Goal: Task Accomplishment & Management: Manage account settings

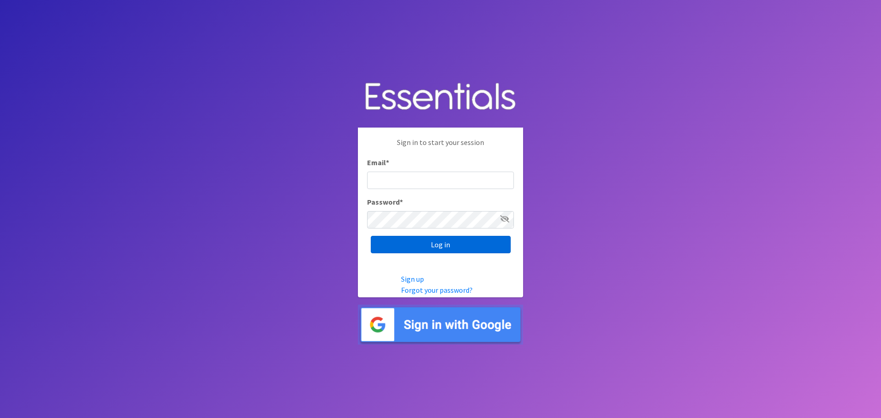
type input "heatherl@sylviassisters.org"
click at [421, 243] on input "Log in" at bounding box center [441, 244] width 140 height 17
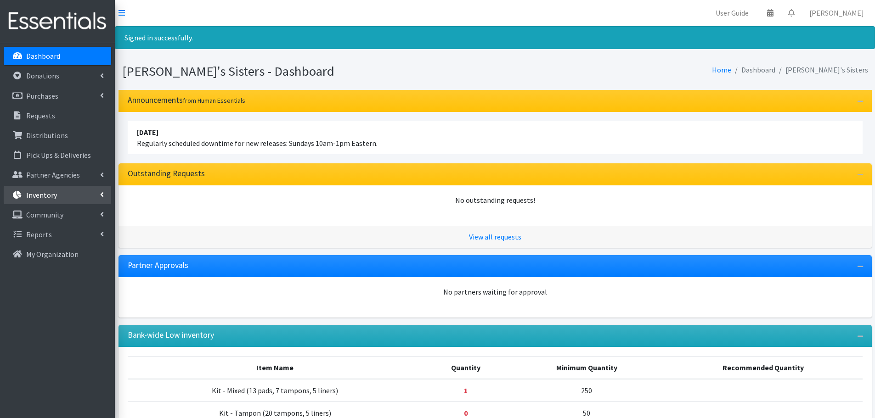
click at [56, 192] on link "Inventory" at bounding box center [57, 195] width 107 height 18
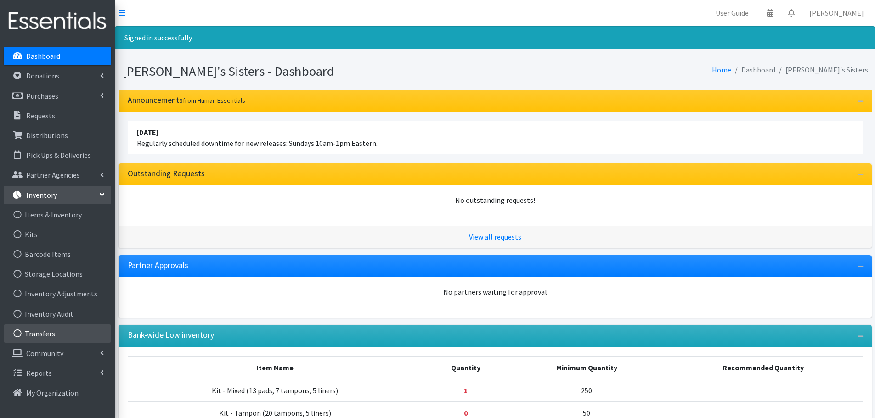
click at [70, 328] on link "Transfers" at bounding box center [57, 334] width 107 height 18
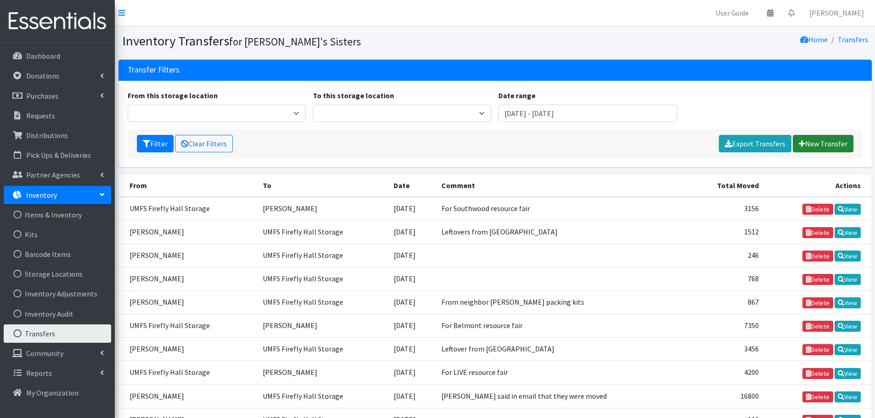
click at [808, 146] on link "New Transfer" at bounding box center [822, 143] width 61 height 17
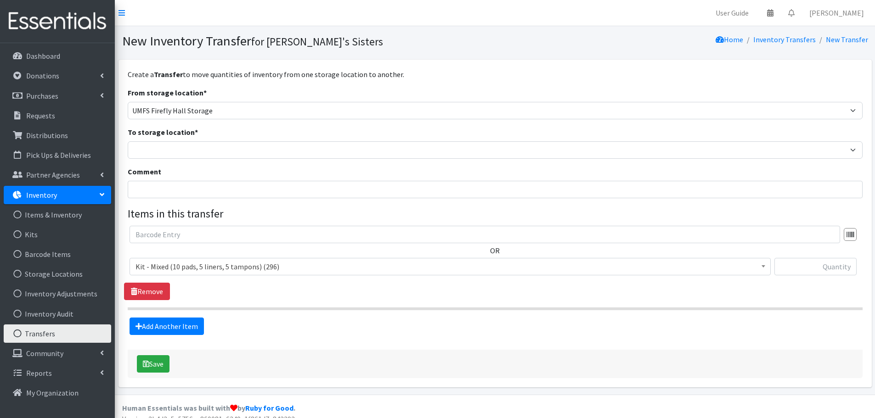
click at [184, 122] on form "From storage location * Brittany Averette Caring Closet Building Erika Bedwell …" at bounding box center [495, 211] width 735 height 248
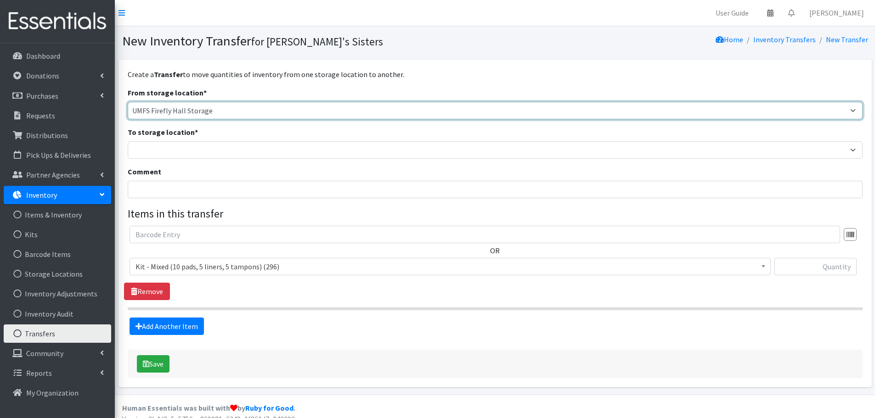
click at [178, 110] on select "Brittany Averette Caring Closet Building Erika Bedwell Heather Lennon Jennifer …" at bounding box center [495, 110] width 735 height 17
select select "497"
click at [128, 102] on select "Brittany Averette Caring Closet Building Erika Bedwell Heather Lennon Jennifer …" at bounding box center [495, 110] width 735 height 17
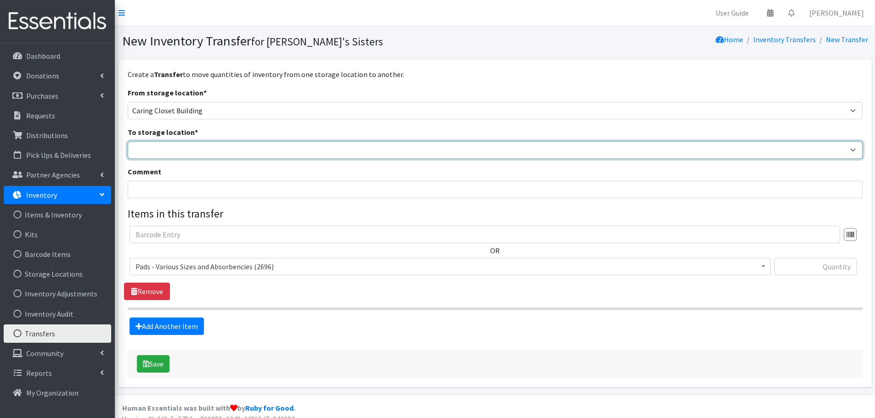
click at [163, 149] on select "Brittany Averette Caring Closet Building Erika Bedwell Heather Lennon Jennifer …" at bounding box center [495, 149] width 735 height 17
select select "473"
click at [128, 141] on select "Brittany Averette Caring Closet Building Erika Bedwell Heather Lennon Jennifer …" at bounding box center [495, 149] width 735 height 17
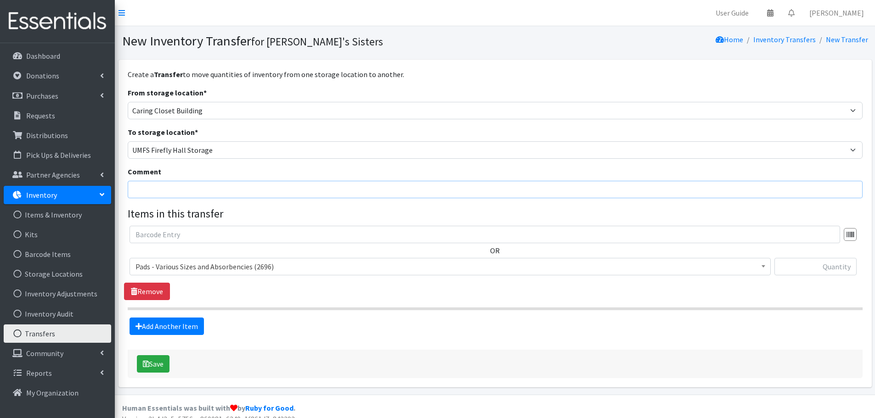
click at [140, 191] on input "Comment" at bounding box center [495, 189] width 735 height 17
type input "P"
type input "Volunteer kit packing gathering"
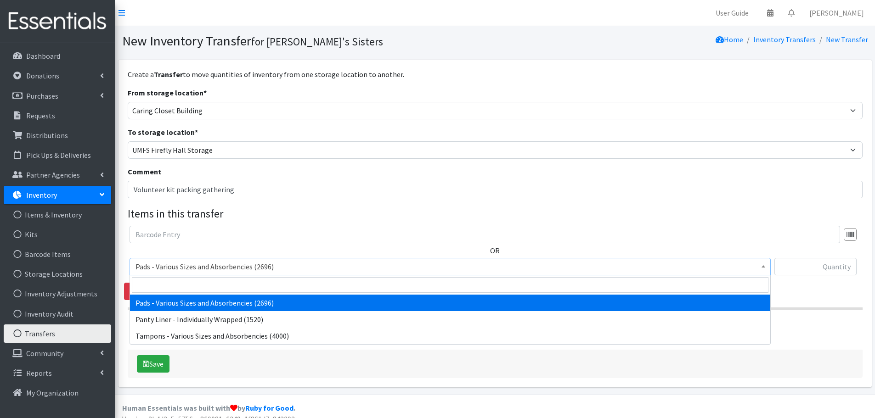
click at [347, 271] on span "Pads - Various Sizes and Absorbencies (2696)" at bounding box center [449, 266] width 629 height 13
click at [336, 266] on span "Pads - Various Sizes and Absorbencies (2696)" at bounding box center [449, 266] width 629 height 13
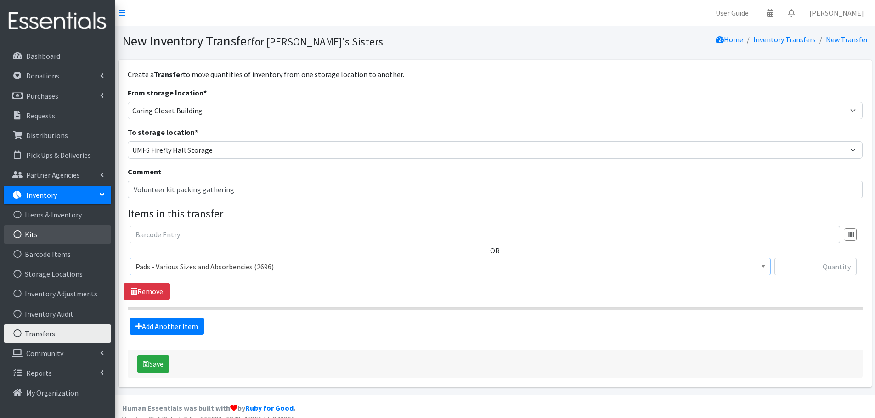
click at [56, 241] on link "Kits" at bounding box center [57, 234] width 107 height 18
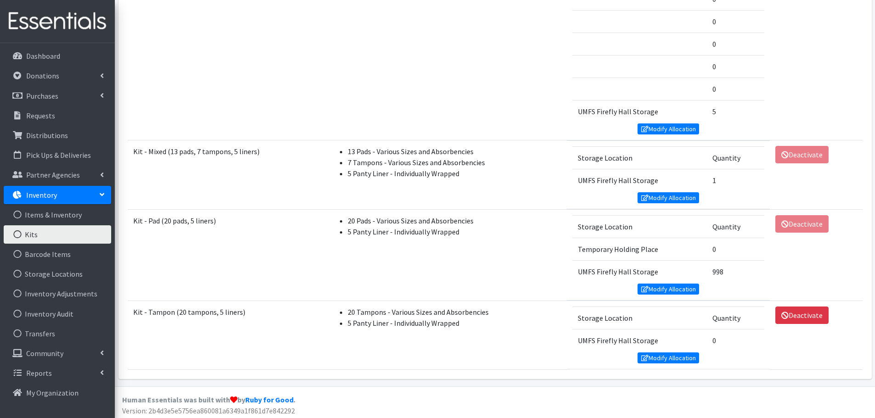
scroll to position [1285, 0]
click at [656, 196] on link "Modify Allocation" at bounding box center [668, 197] width 62 height 11
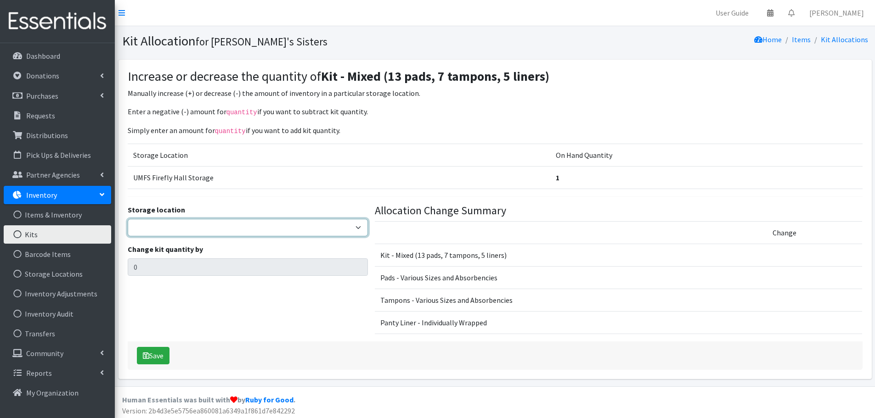
click at [152, 224] on select "[PERSON_NAME] [PERSON_NAME] [PERSON_NAME] [PERSON_NAME] [PERSON_NAME] Virtual T…" at bounding box center [248, 227] width 240 height 17
select select "497"
click at [128, 219] on select "[PERSON_NAME] [PERSON_NAME] [PERSON_NAME] [PERSON_NAME] [PERSON_NAME] Virtual T…" at bounding box center [248, 227] width 240 height 17
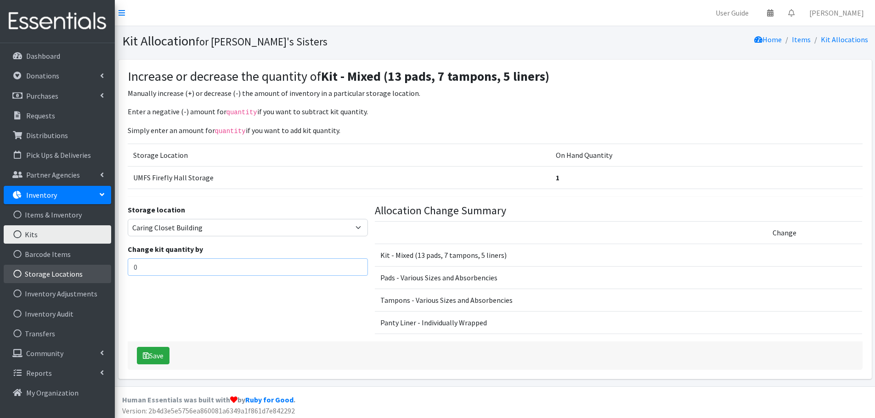
drag, startPoint x: 145, startPoint y: 270, endPoint x: 74, endPoint y: 271, distance: 70.7
click at [74, 271] on div "User Guide 0 Pick-ups remaining this week View Calendar 0 Requests 0 Partner Ag…" at bounding box center [437, 193] width 875 height 387
paste input "203"
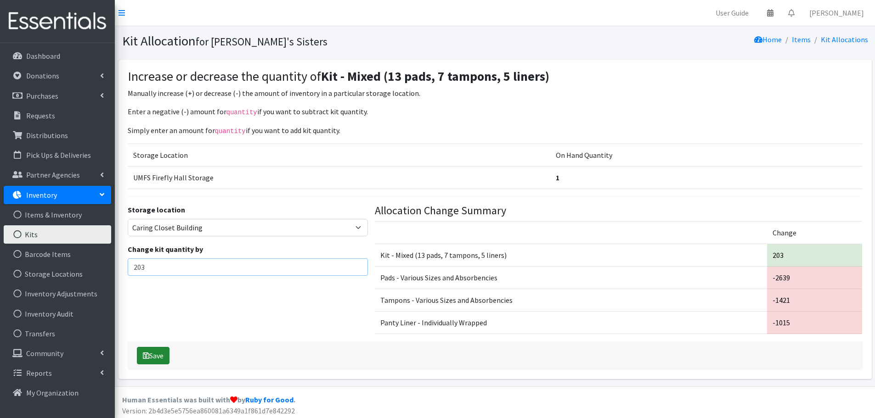
type input "203"
click at [165, 352] on button "Save" at bounding box center [153, 355] width 33 height 17
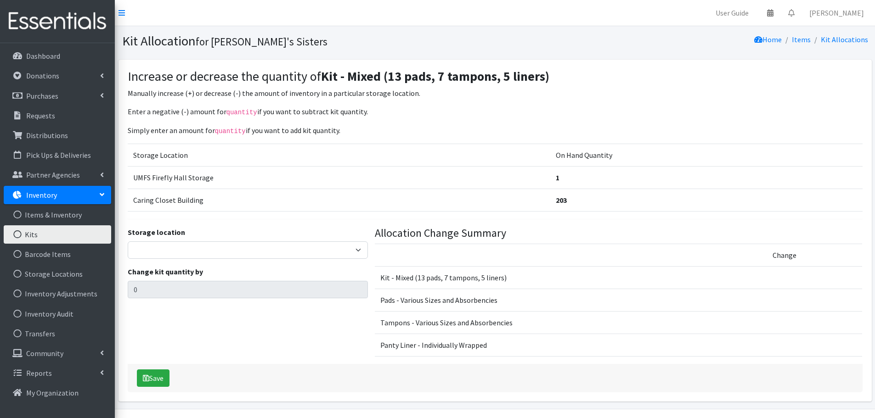
click at [67, 229] on link "Kits" at bounding box center [57, 234] width 107 height 18
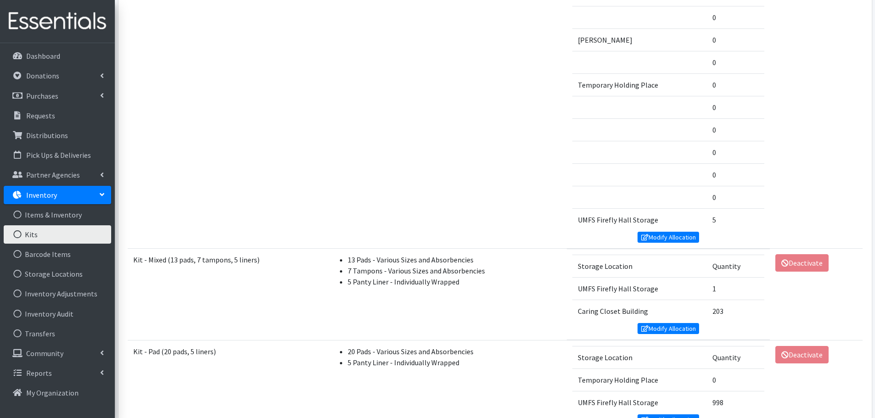
scroll to position [1310, 0]
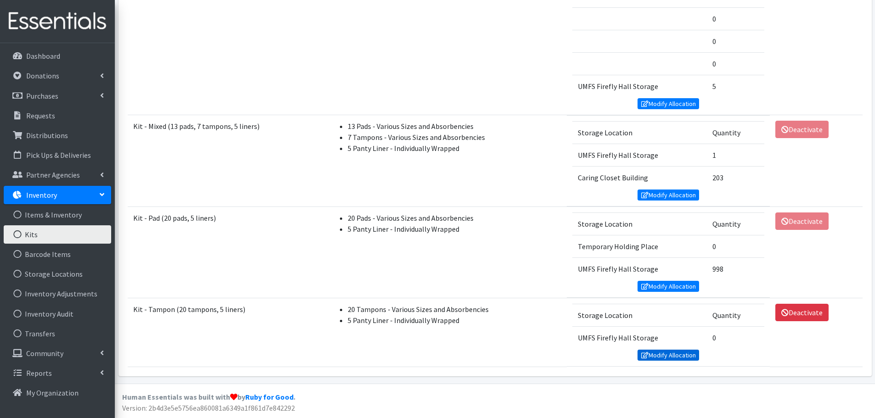
click at [680, 354] on link "Modify Allocation" at bounding box center [668, 355] width 62 height 11
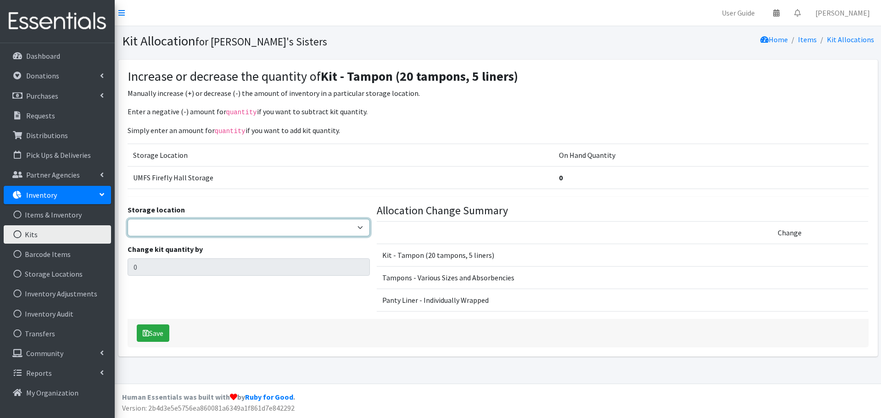
click at [160, 222] on select "[PERSON_NAME] [PERSON_NAME] [PERSON_NAME] [PERSON_NAME] [PERSON_NAME] Virtual T…" at bounding box center [249, 227] width 242 height 17
click at [154, 229] on select "[PERSON_NAME] [PERSON_NAME] [PERSON_NAME] [PERSON_NAME] [PERSON_NAME] Virtual T…" at bounding box center [249, 227] width 242 height 17
click at [151, 225] on select "[PERSON_NAME] [PERSON_NAME] [PERSON_NAME] [PERSON_NAME] [PERSON_NAME] Virtual T…" at bounding box center [249, 227] width 242 height 17
select select "497"
click at [128, 219] on select "[PERSON_NAME] [PERSON_NAME] [PERSON_NAME] [PERSON_NAME] [PERSON_NAME] Virtual T…" at bounding box center [249, 227] width 242 height 17
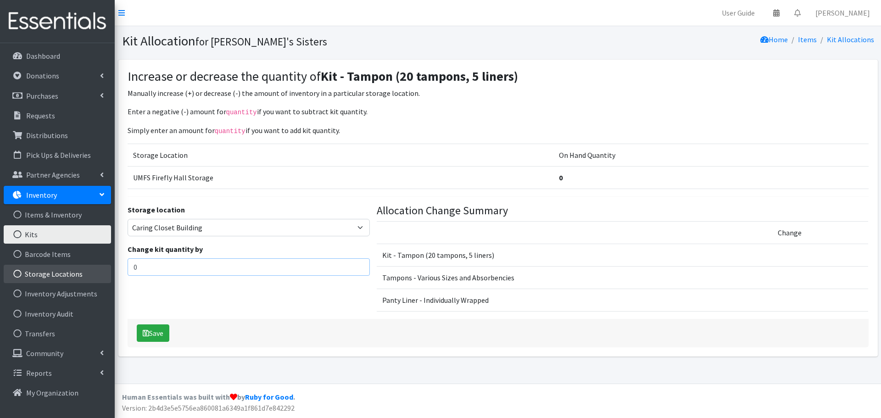
drag, startPoint x: 158, startPoint y: 264, endPoint x: 96, endPoint y: 269, distance: 62.2
click at [96, 269] on div "User Guide 0 Pick-ups remaining this week View Calendar 0 Requests 0 Partner Ag…" at bounding box center [440, 192] width 881 height 384
paste input "18"
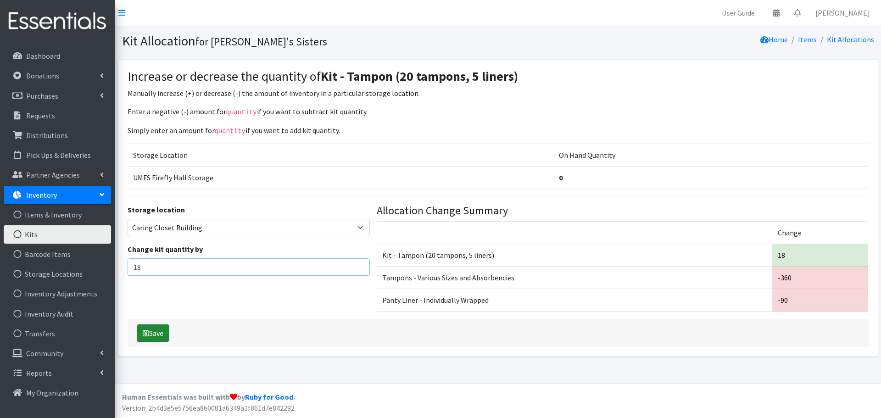
type input "18"
click at [163, 337] on button "Save" at bounding box center [153, 333] width 33 height 17
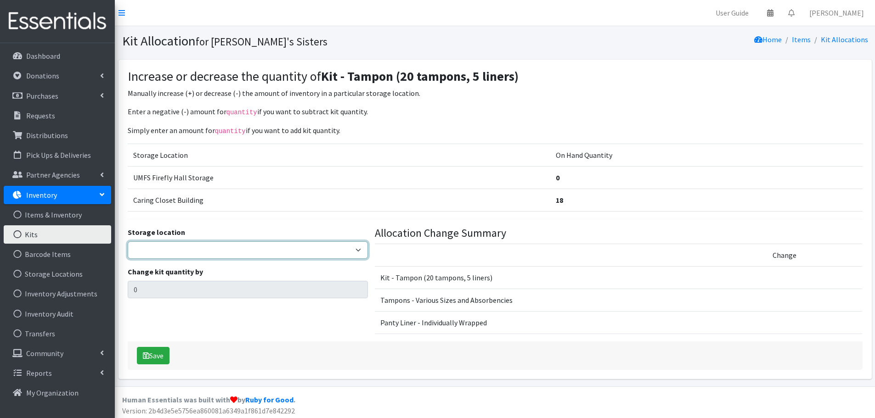
click at [155, 241] on select "[PERSON_NAME] [PERSON_NAME] [PERSON_NAME] [PERSON_NAME] [PERSON_NAME] Virtual T…" at bounding box center [248, 249] width 240 height 17
select select "473"
click at [128, 241] on select "[PERSON_NAME] [PERSON_NAME] [PERSON_NAME] [PERSON_NAME] [PERSON_NAME] Virtual T…" at bounding box center [248, 249] width 240 height 17
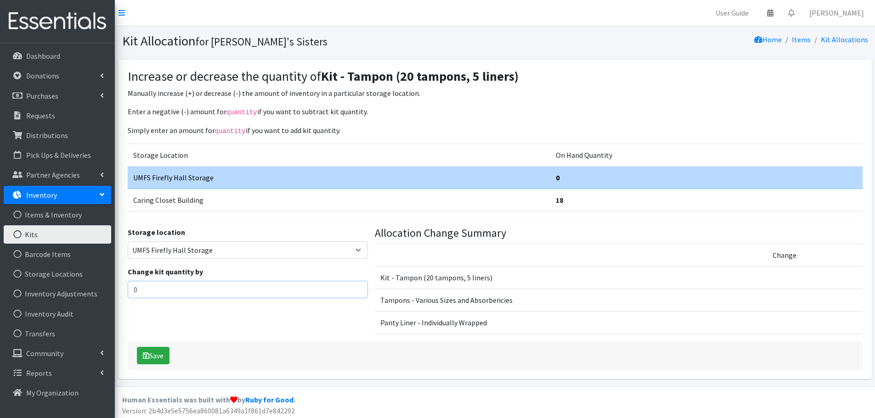
drag, startPoint x: 152, startPoint y: 291, endPoint x: 125, endPoint y: 294, distance: 27.3
click at [125, 294] on div "Storage location [PERSON_NAME] [PERSON_NAME] [PERSON_NAME] [PERSON_NAME] [PERSO…" at bounding box center [247, 284] width 247 height 115
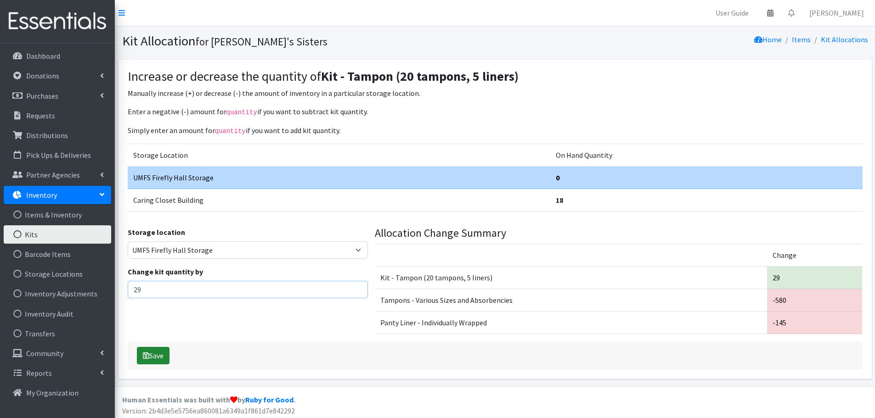
type input "29"
click at [163, 356] on button "Save" at bounding box center [153, 355] width 33 height 17
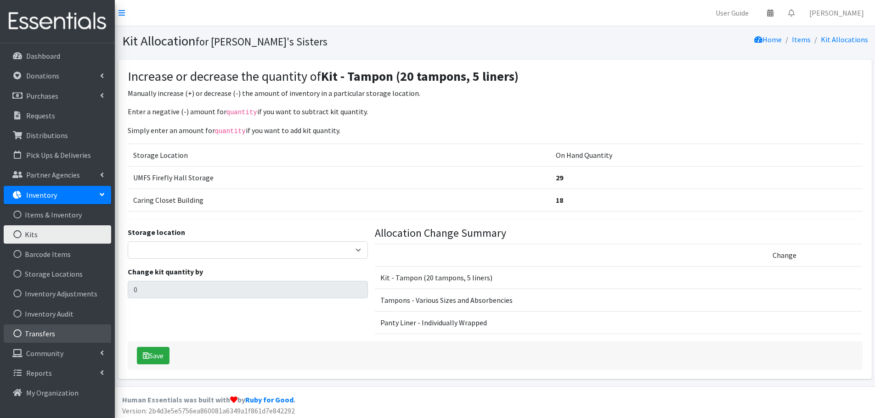
click at [37, 326] on link "Transfers" at bounding box center [57, 334] width 107 height 18
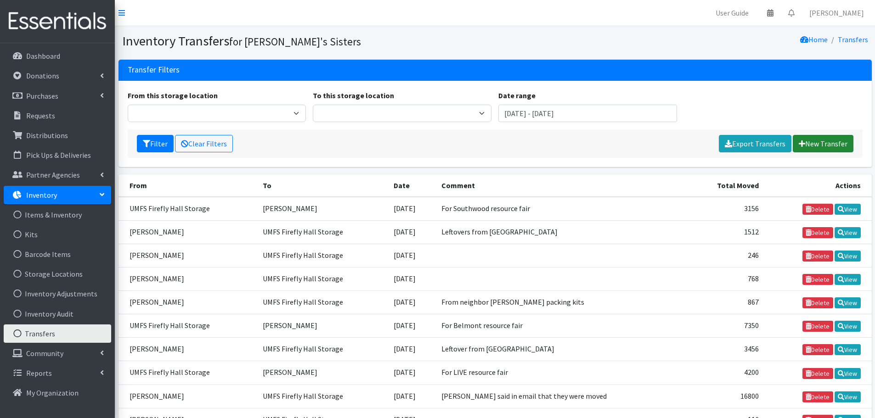
click at [818, 138] on link "New Transfer" at bounding box center [822, 143] width 61 height 17
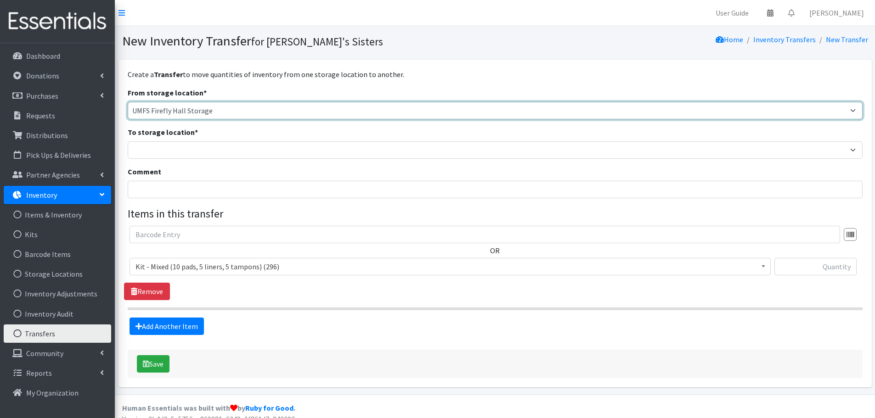
click at [152, 107] on select "Brittany Averette Caring Closet Building Erika Bedwell Heather Lennon Jennifer …" at bounding box center [495, 110] width 735 height 17
select select "497"
click at [128, 102] on select "Brittany Averette Caring Closet Building Erika Bedwell Heather Lennon Jennifer …" at bounding box center [495, 110] width 735 height 17
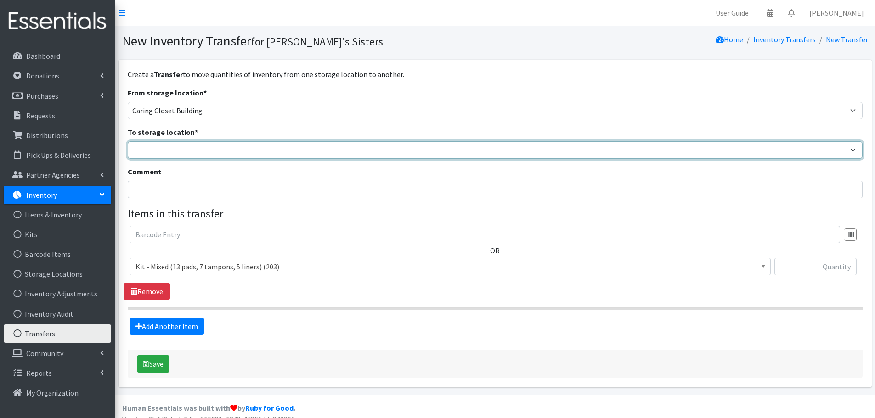
click at [152, 146] on select "Brittany Averette Caring Closet Building Erika Bedwell Heather Lennon Jennifer …" at bounding box center [495, 149] width 735 height 17
select select "473"
click at [128, 141] on select "Brittany Averette Caring Closet Building Erika Bedwell Heather Lennon Jennifer …" at bounding box center [495, 149] width 735 height 17
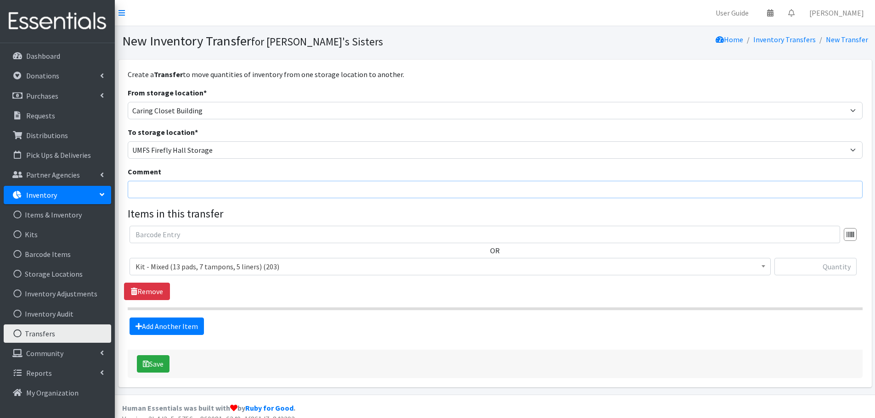
click at [151, 196] on input "Comment" at bounding box center [495, 189] width 735 height 17
type input "Volunteer kit packing gathering"
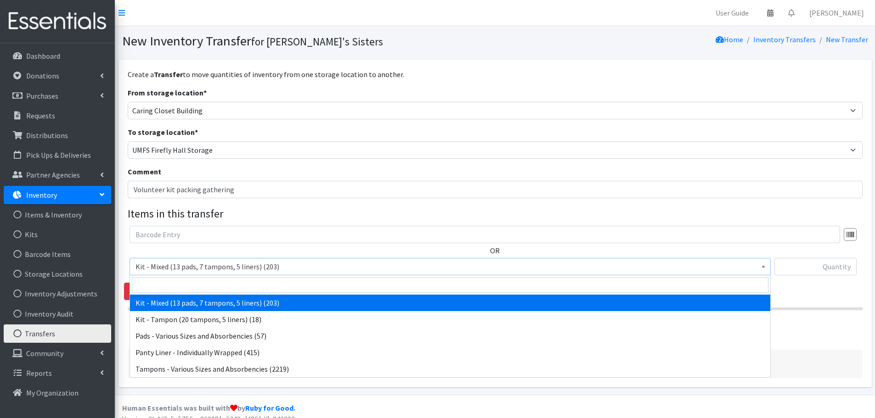
click at [188, 275] on span "Kit - Mixed (13 pads, 7 tampons, 5 liners) (203)" at bounding box center [449, 266] width 641 height 17
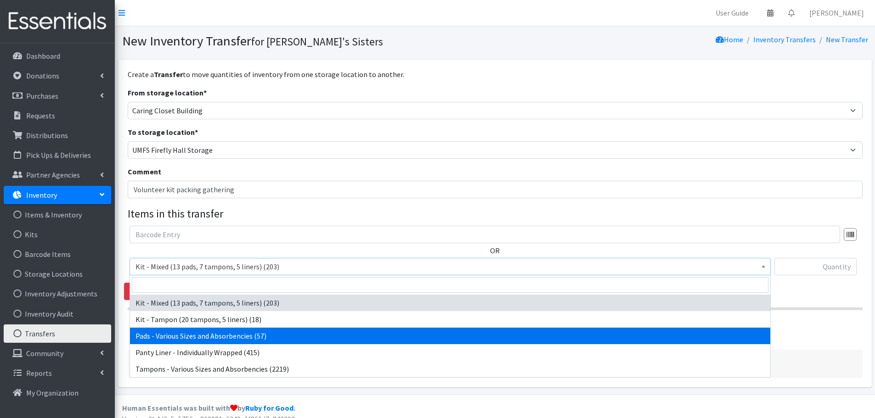
drag, startPoint x: 349, startPoint y: 330, endPoint x: 417, endPoint y: 325, distance: 68.6
select select "10467"
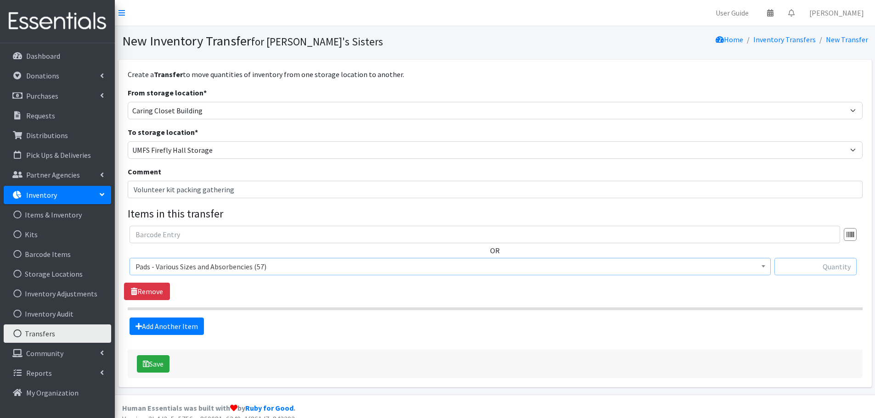
click at [830, 264] on input "text" at bounding box center [815, 266] width 82 height 17
paste input "53"
type input "53"
click at [147, 323] on link "Add Another Item" at bounding box center [166, 326] width 74 height 17
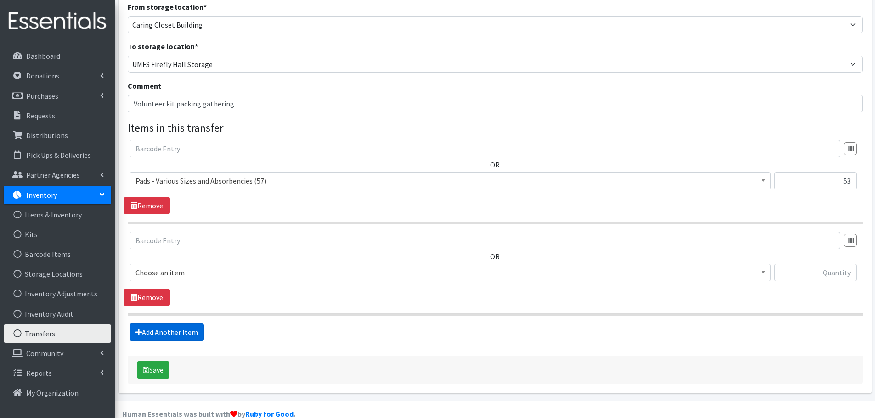
scroll to position [103, 0]
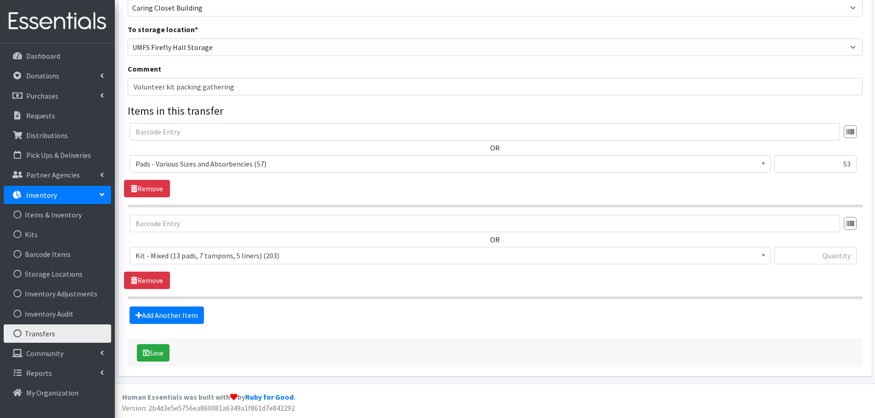
click at [221, 253] on span "Kit - Mixed (13 pads, 7 tampons, 5 liners) (203)" at bounding box center [449, 255] width 629 height 13
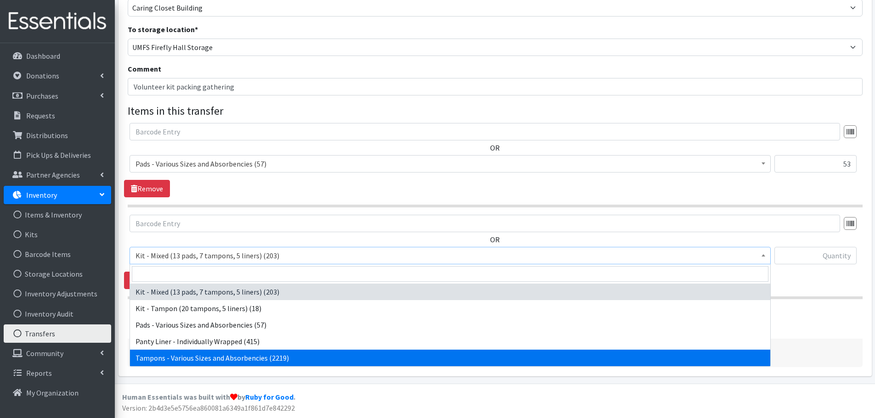
select select "10562"
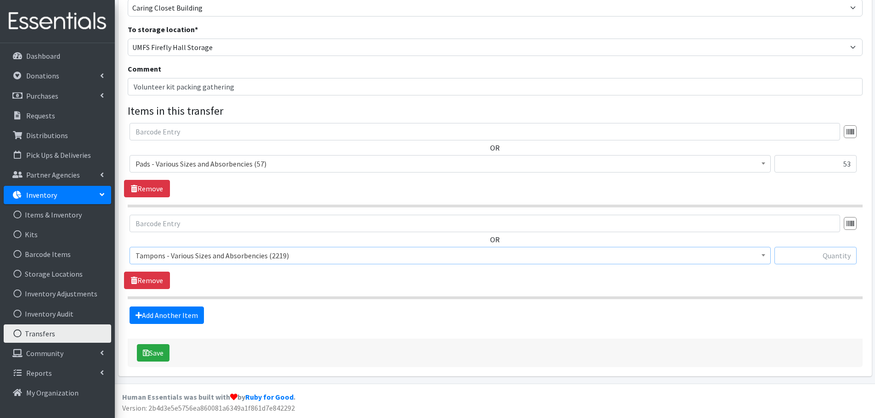
click at [796, 263] on input "text" at bounding box center [815, 255] width 82 height 17
paste input "2254"
drag, startPoint x: 830, startPoint y: 256, endPoint x: 873, endPoint y: 257, distance: 43.6
click at [873, 257] on div "Create a Transfer to move quantities of inventory from one storage location to …" at bounding box center [495, 170] width 760 height 427
type input "2219"
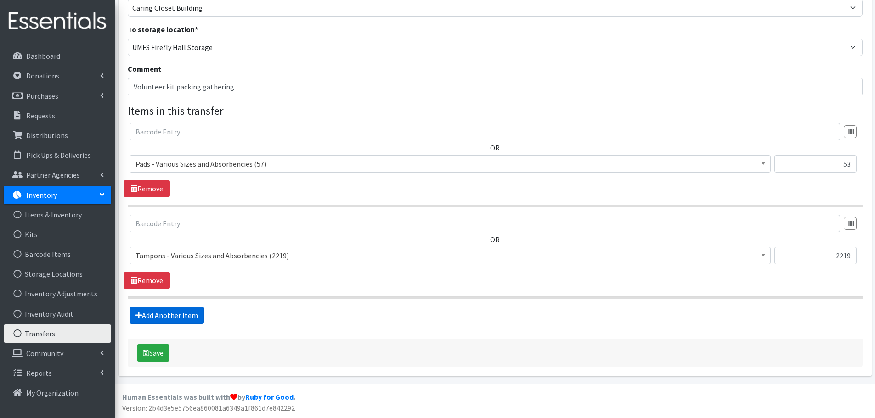
click at [171, 315] on link "Add Another Item" at bounding box center [166, 315] width 74 height 17
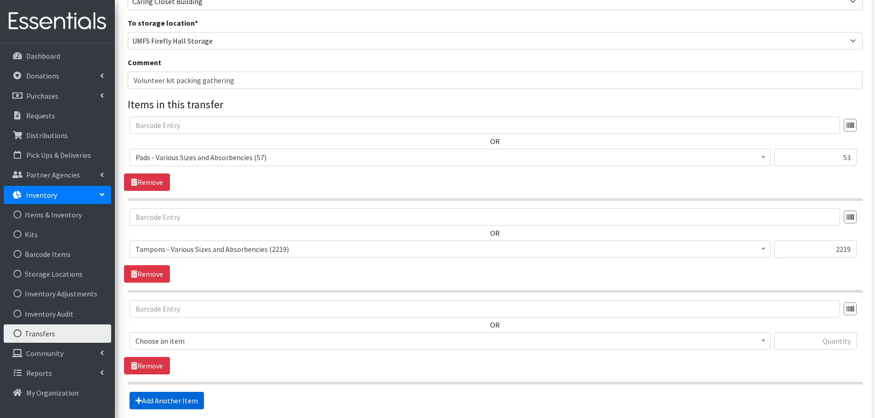
scroll to position [195, 0]
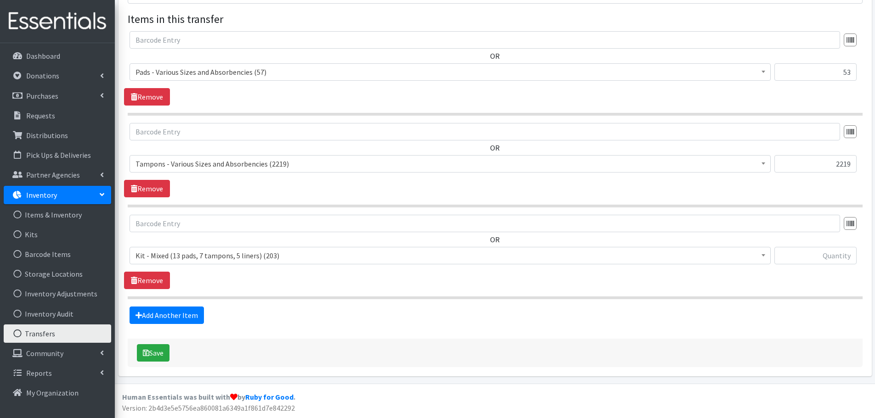
click at [163, 251] on span "Kit - Mixed (13 pads, 7 tampons, 5 liners) (203)" at bounding box center [449, 255] width 629 height 13
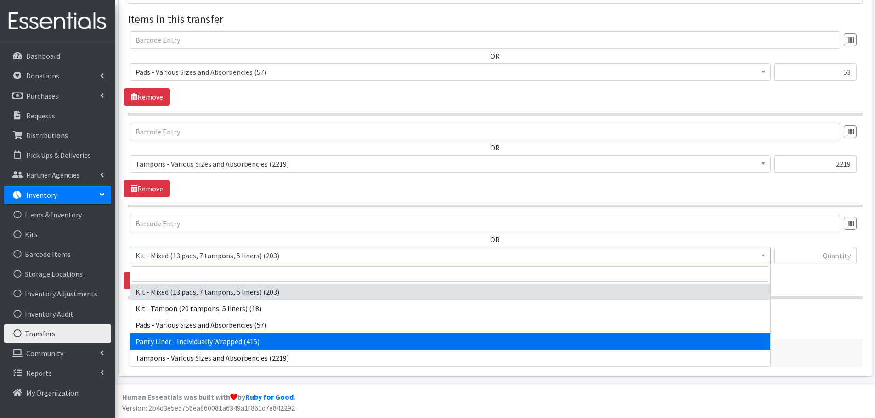
select select "10466"
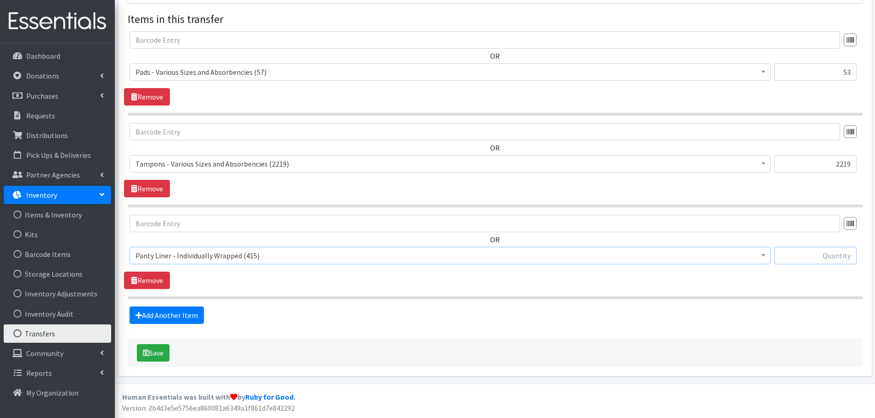
click at [834, 257] on input "text" at bounding box center [815, 255] width 82 height 17
paste input "483"
type input "415"
click at [167, 315] on link "Add Another Item" at bounding box center [166, 315] width 74 height 17
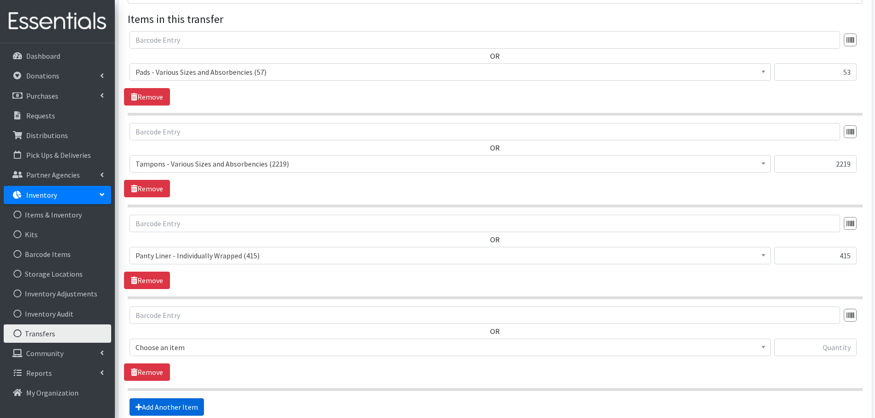
scroll to position [286, 0]
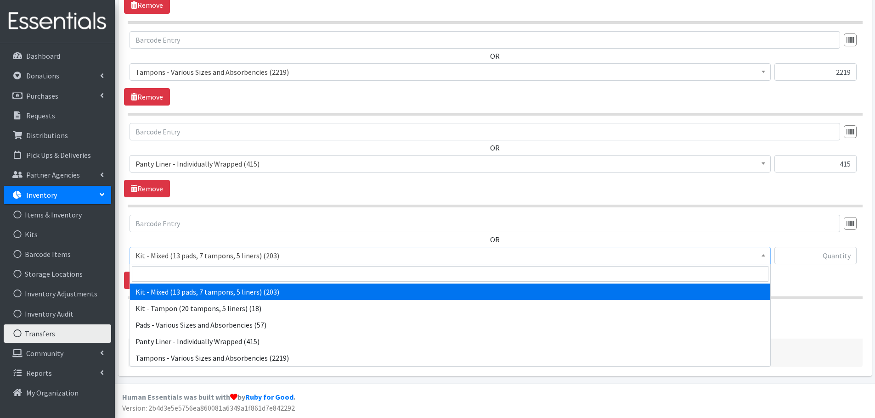
click at [180, 254] on span "Kit - Mixed (13 pads, 7 tampons, 5 liners) (203)" at bounding box center [449, 255] width 629 height 13
click at [831, 250] on input "text" at bounding box center [815, 255] width 82 height 17
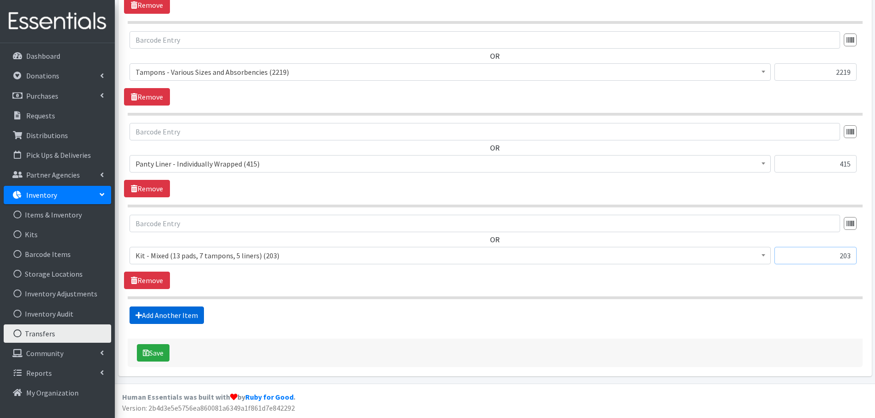
type input "203"
click at [192, 309] on link "Add Another Item" at bounding box center [166, 315] width 74 height 17
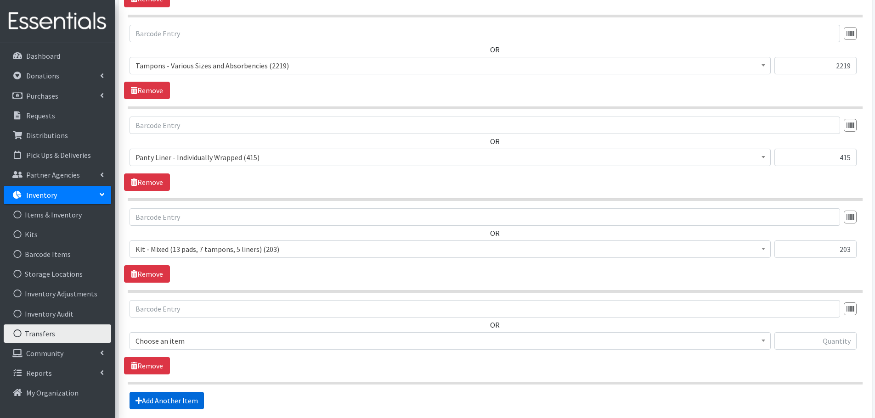
scroll to position [378, 0]
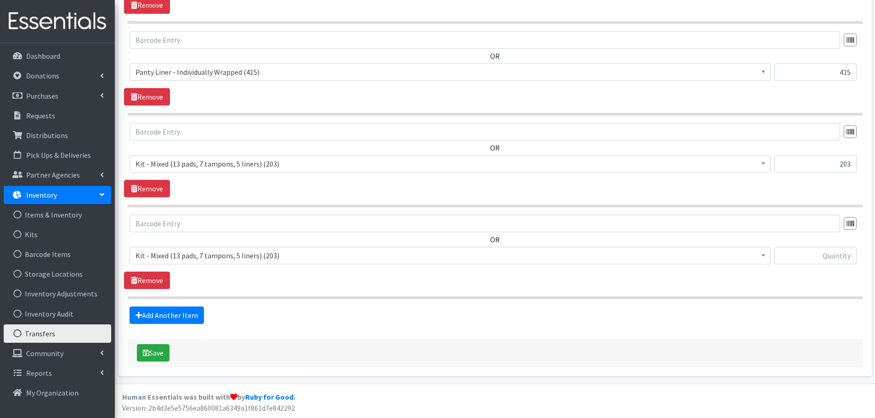
click at [209, 253] on span "Kit - Mixed (13 pads, 7 tampons, 5 liners) (203)" at bounding box center [449, 255] width 629 height 13
select select "15510"
click at [835, 263] on input "text" at bounding box center [815, 255] width 82 height 17
type input "18"
click at [161, 353] on button "Save" at bounding box center [153, 352] width 33 height 17
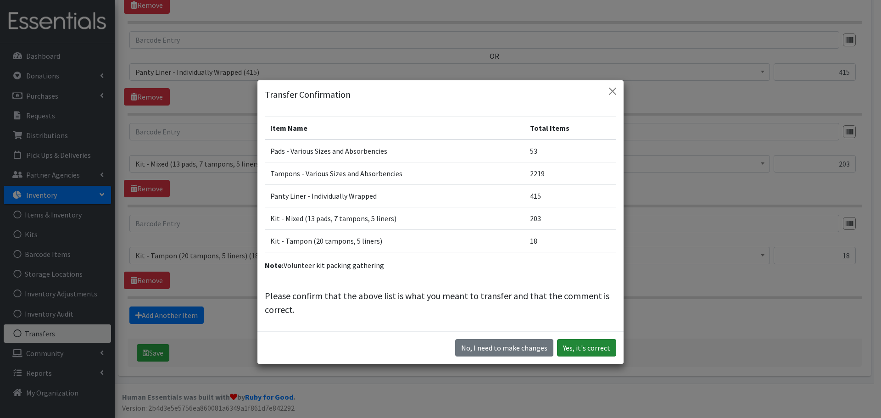
click at [584, 351] on button "Yes, it's correct" at bounding box center [586, 347] width 59 height 17
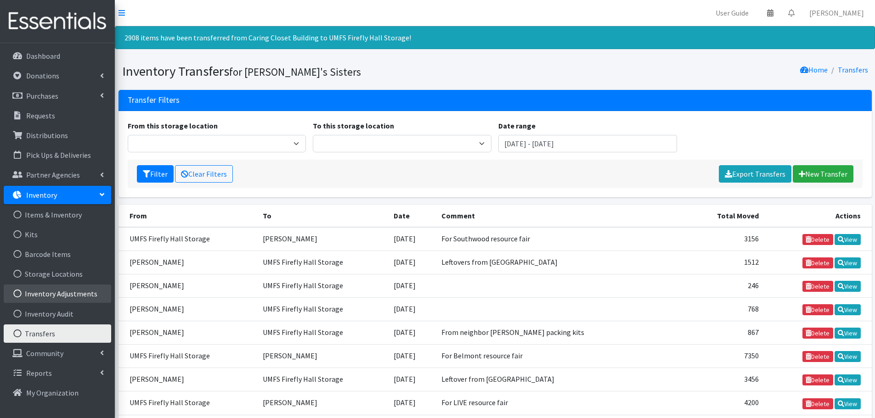
click at [53, 296] on link "Inventory Adjustments" at bounding box center [57, 294] width 107 height 18
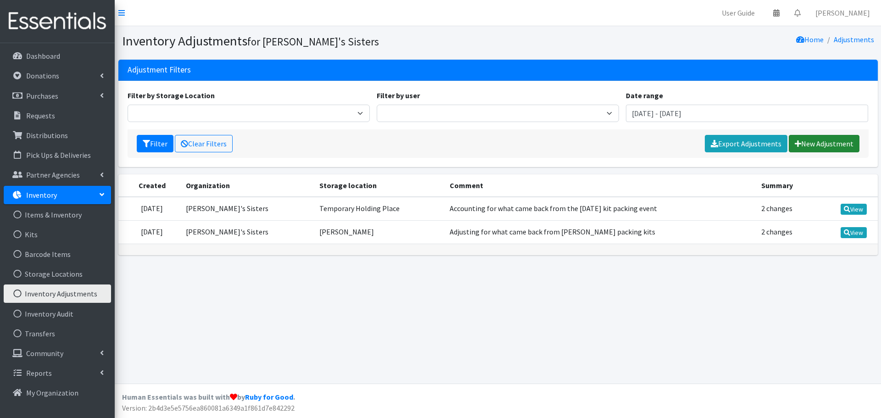
click at [843, 139] on link "New Adjustment" at bounding box center [824, 143] width 71 height 17
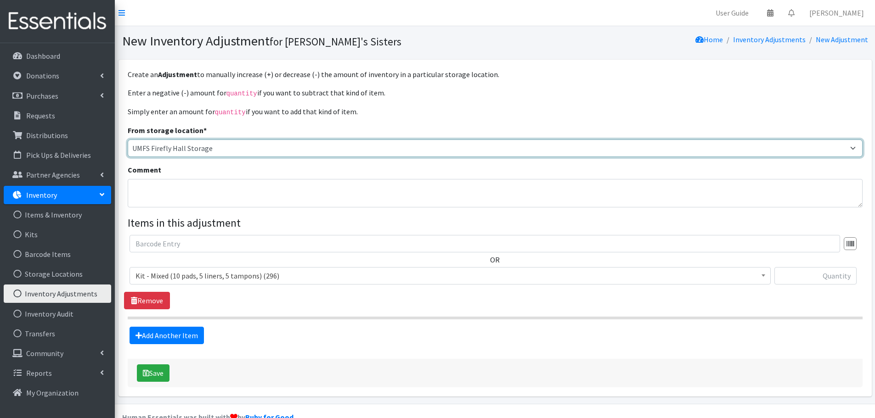
click at [180, 143] on select "[PERSON_NAME] [PERSON_NAME] [PERSON_NAME] [PERSON_NAME] [PERSON_NAME] Virtual T…" at bounding box center [495, 148] width 735 height 17
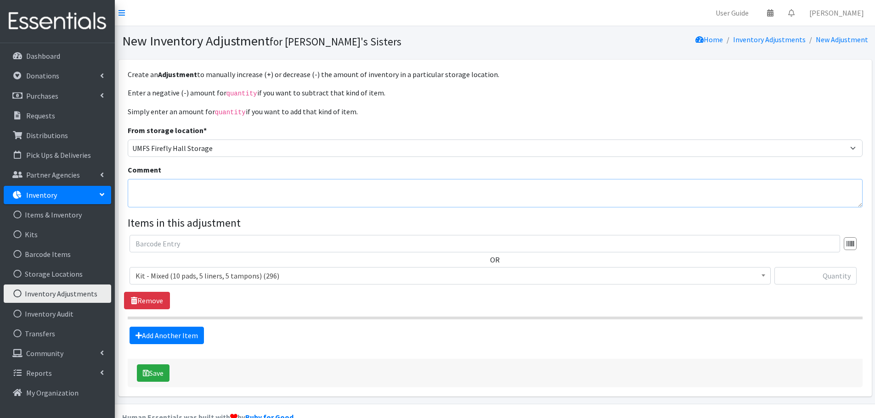
click at [170, 190] on textarea "Comment" at bounding box center [495, 193] width 735 height 28
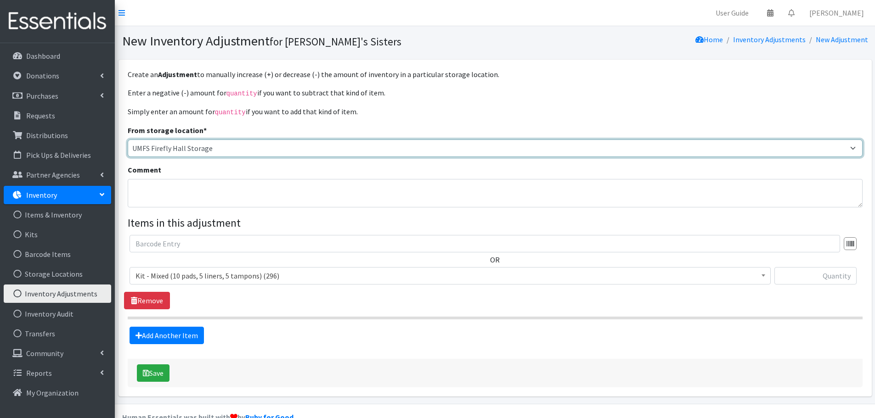
click at [153, 144] on select "[PERSON_NAME] [PERSON_NAME] [PERSON_NAME] [PERSON_NAME] [PERSON_NAME] Virtual T…" at bounding box center [495, 148] width 735 height 17
select select "497"
click at [128, 140] on select "[PERSON_NAME] [PERSON_NAME] [PERSON_NAME] [PERSON_NAME] [PERSON_NAME] Virtual T…" at bounding box center [495, 148] width 735 height 17
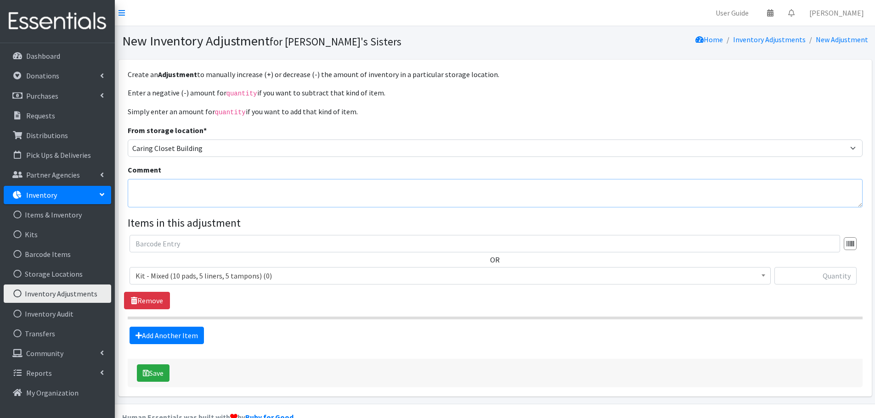
click at [158, 203] on textarea "Comment" at bounding box center [495, 193] width 735 height 28
click at [224, 276] on span "Kit - Mixed (10 pads, 5 liners, 5 tampons) (0)" at bounding box center [449, 275] width 629 height 13
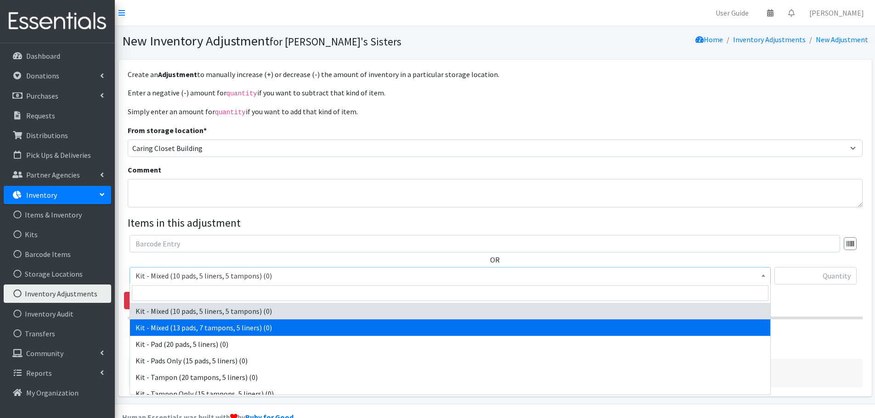
scroll to position [46, 0]
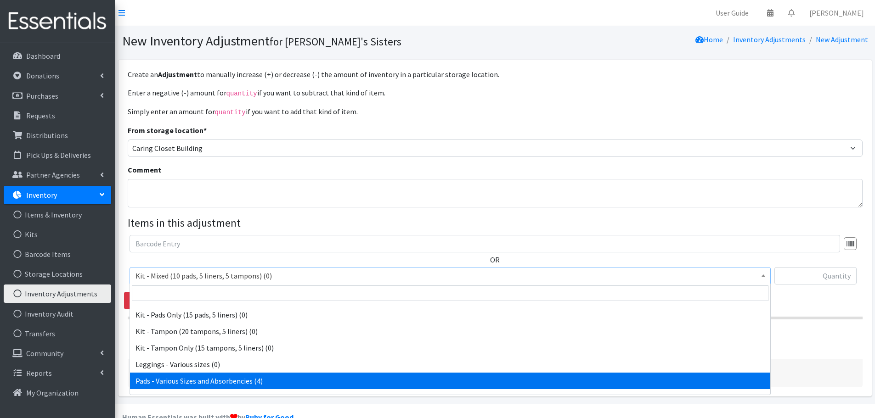
select select "10467"
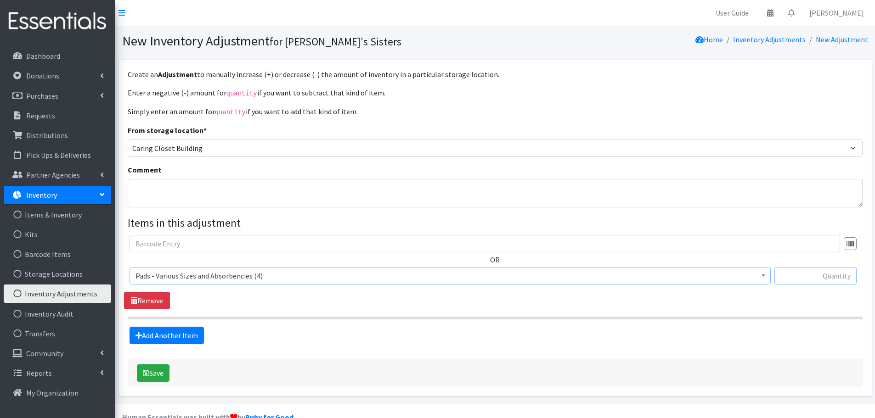
click at [829, 276] on input "text" at bounding box center [815, 275] width 82 height 17
type input "-4"
click at [158, 374] on button "Save" at bounding box center [153, 373] width 33 height 17
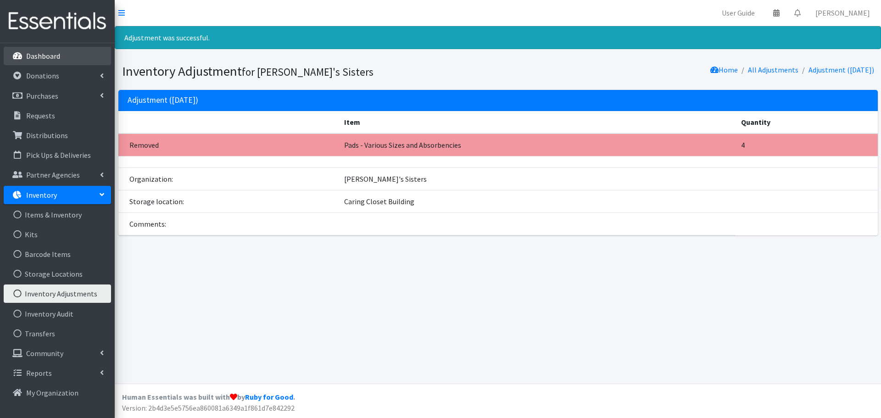
click at [24, 66] on li "Dashboard" at bounding box center [57, 57] width 107 height 20
click at [32, 56] on p "Dashboard" at bounding box center [43, 55] width 34 height 9
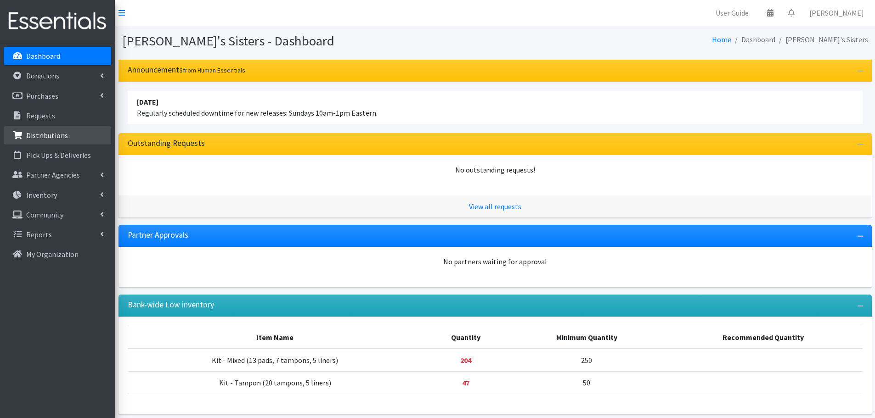
click at [48, 140] on link "Distributions" at bounding box center [57, 135] width 107 height 18
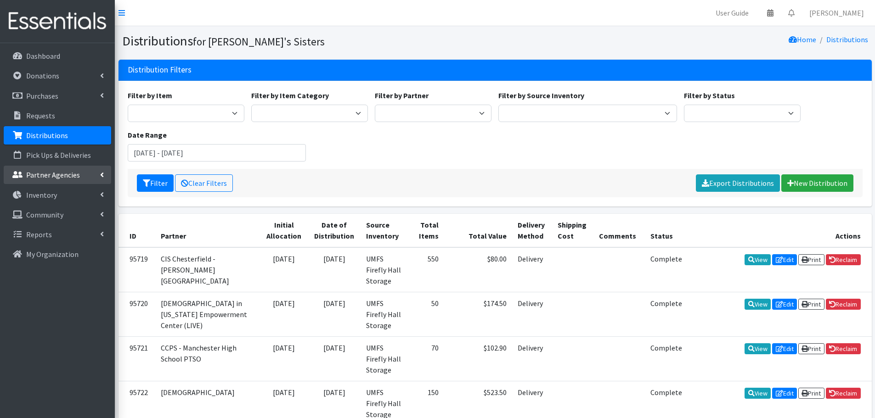
click at [103, 173] on icon at bounding box center [102, 174] width 4 height 7
click at [22, 201] on link "All Partners" at bounding box center [57, 195] width 107 height 18
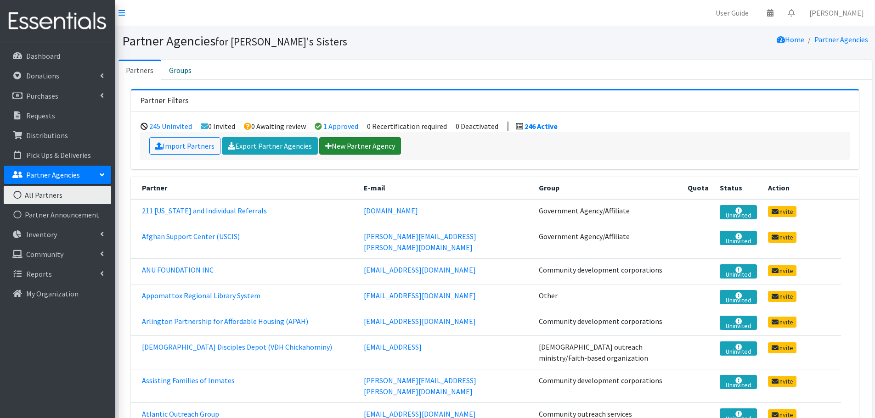
click at [369, 149] on link "New Partner Agency" at bounding box center [360, 145] width 82 height 17
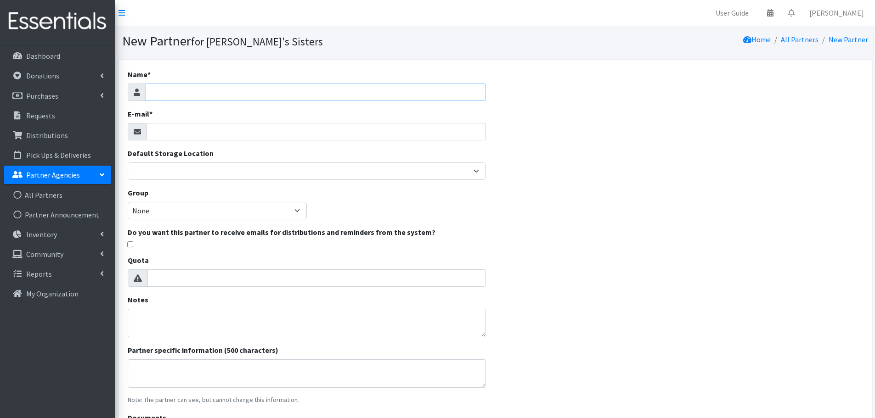
click at [164, 95] on input "Name *" at bounding box center [316, 92] width 340 height 17
paste input "Emmanuel Worship Center"
type input "Emmanuel Worship Center"
drag, startPoint x: 161, startPoint y: 125, endPoint x: 157, endPoint y: 110, distance: 15.5
click at [161, 125] on input "E-mail *" at bounding box center [315, 131] width 339 height 17
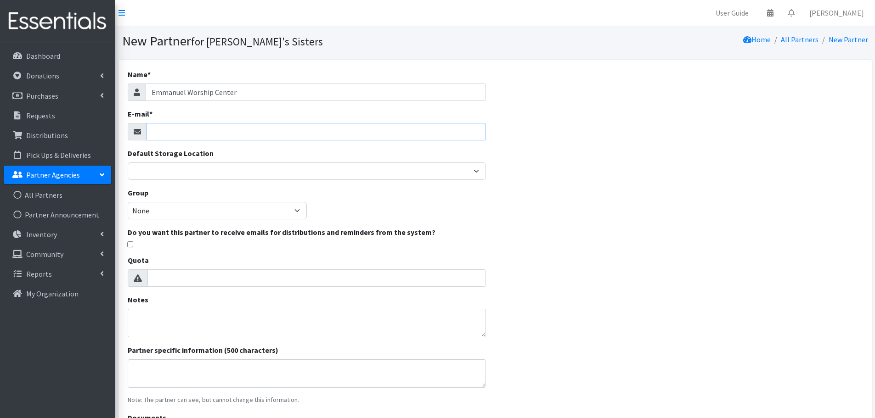
paste input "[EMAIL_ADDRESS][DOMAIN_NAME]"
type input "Luckglo@yahoo.com"
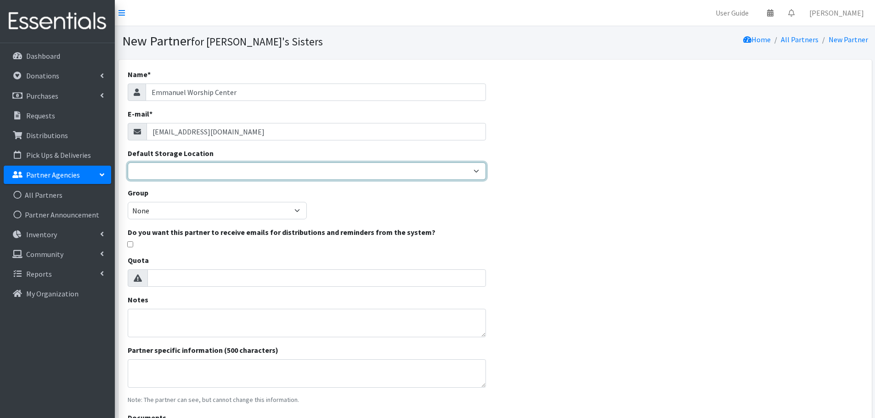
click at [198, 175] on select "Brittany Averette Caring Closet Building Erika Bedwell Heather Lennon Jennifer …" at bounding box center [307, 171] width 358 height 17
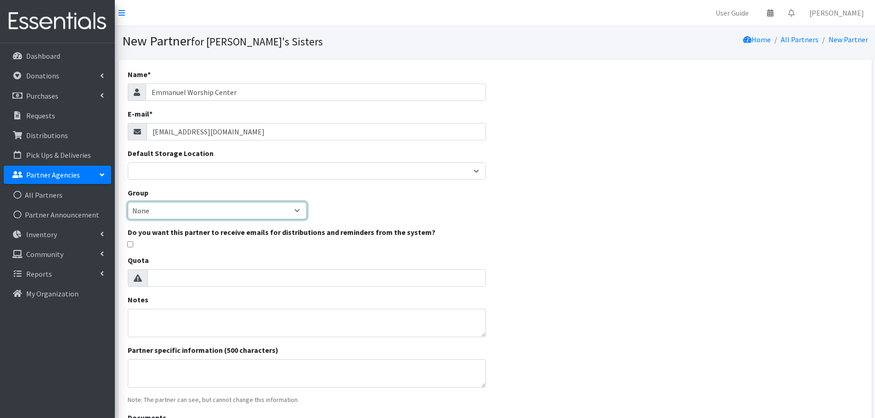
click at [183, 215] on select "None Community development corporations Treatment clinics Homeless resource cen…" at bounding box center [217, 210] width 179 height 17
select select "51"
click at [128, 202] on select "None Community development corporations Treatment clinics Homeless resource cen…" at bounding box center [217, 210] width 179 height 17
click at [603, 304] on div "Name * Emmanuel Worship Center E-mail * Luckglo@yahoo.com Default Storage Locat…" at bounding box center [494, 273] width 753 height 426
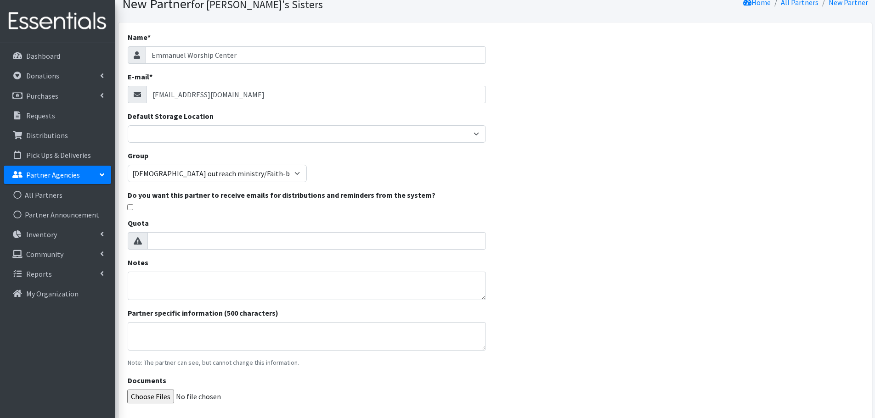
scroll to position [109, 0]
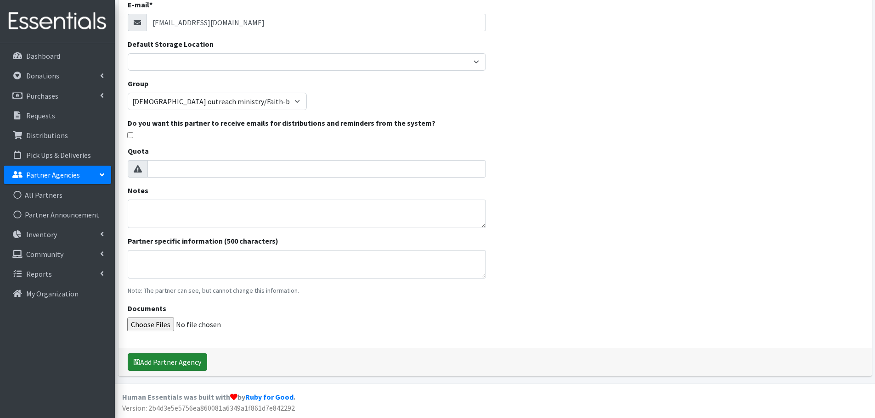
click at [179, 361] on button "Add Partner Agency" at bounding box center [167, 362] width 79 height 17
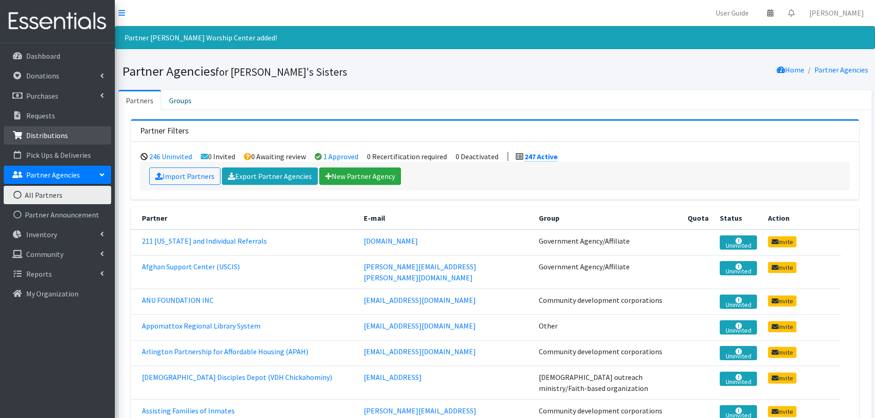
click at [52, 137] on p "Distributions" at bounding box center [47, 135] width 42 height 9
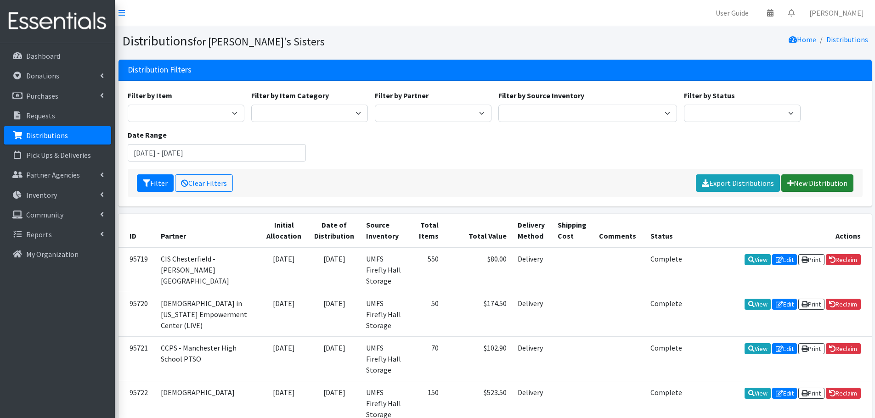
click at [800, 189] on link "New Distribution" at bounding box center [817, 182] width 72 height 17
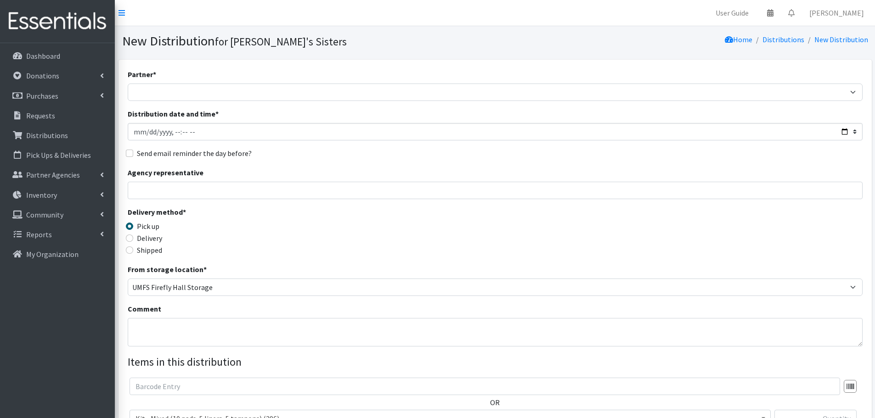
click at [147, 79] on label "Partner *" at bounding box center [142, 74] width 28 height 11
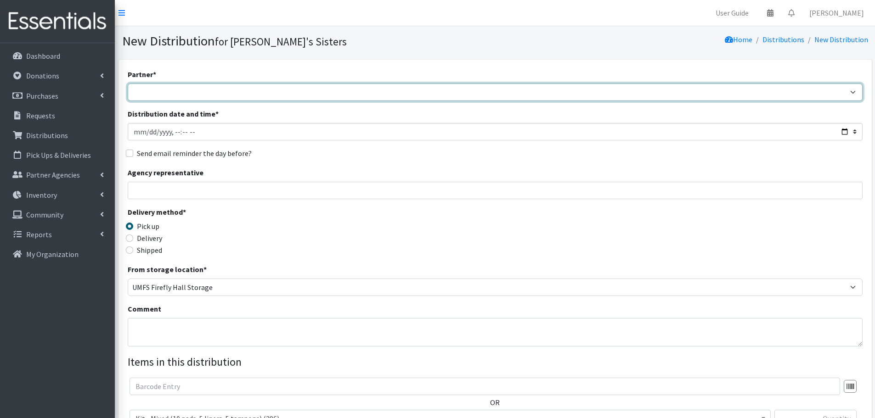
click at [147, 84] on select "211 Virginia and Individual Referrals Afghan Support Center (USCIS) ANU FOUNDAT…" at bounding box center [495, 92] width 735 height 17
click at [150, 85] on select "211 Virginia and Individual Referrals Afghan Support Center (USCIS) ANU FOUNDAT…" at bounding box center [495, 92] width 735 height 17
select select "8181"
click at [128, 84] on select "211 Virginia and Individual Referrals Afghan Support Center (USCIS) ANU FOUNDAT…" at bounding box center [495, 92] width 735 height 17
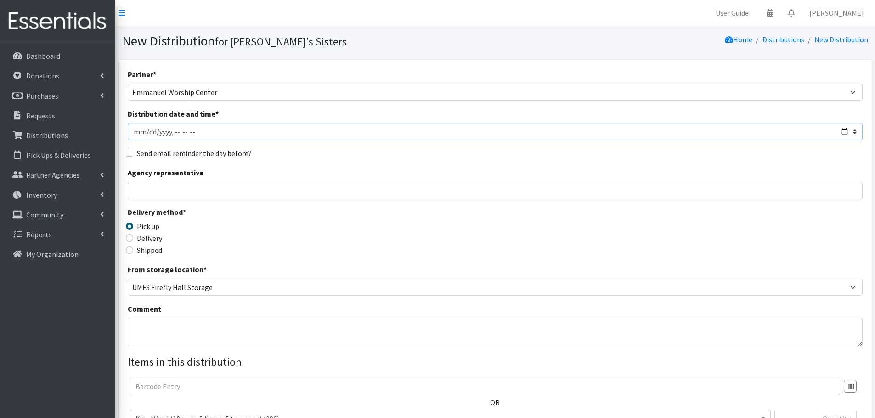
click at [147, 129] on input "Distribution date and time *" at bounding box center [495, 131] width 735 height 17
type input "2025-09-07T23:59"
click at [161, 196] on input "Agency representative" at bounding box center [495, 190] width 735 height 17
type input "Ashley McGurk"
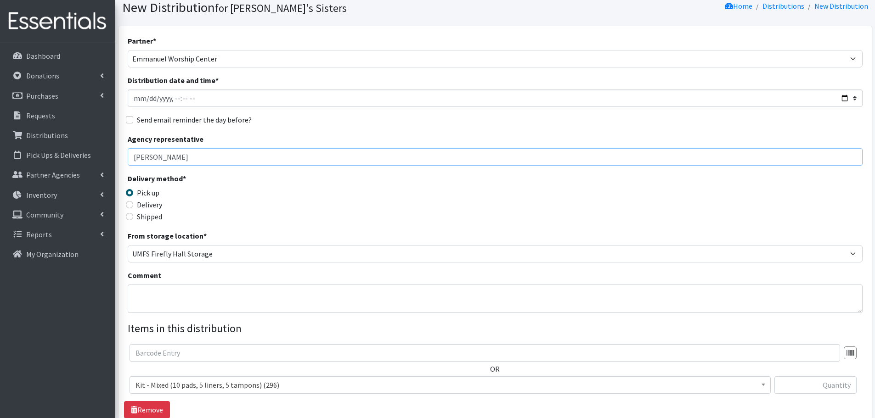
scroll to position [92, 0]
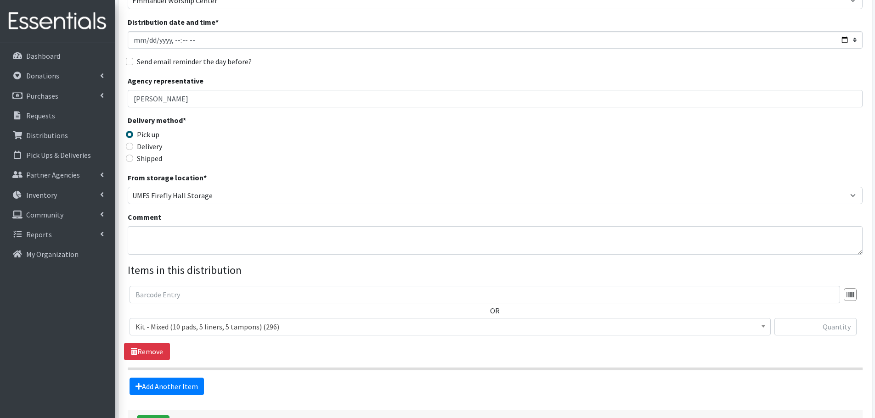
click at [137, 151] on label "Delivery" at bounding box center [149, 146] width 25 height 11
click at [133, 150] on input "Delivery" at bounding box center [129, 146] width 7 height 7
radio input "true"
click at [184, 240] on textarea "Comment" at bounding box center [495, 240] width 735 height 28
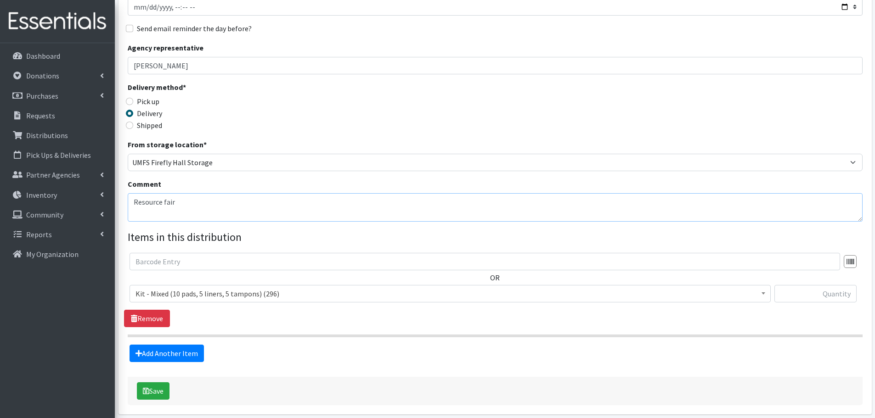
scroll to position [163, 0]
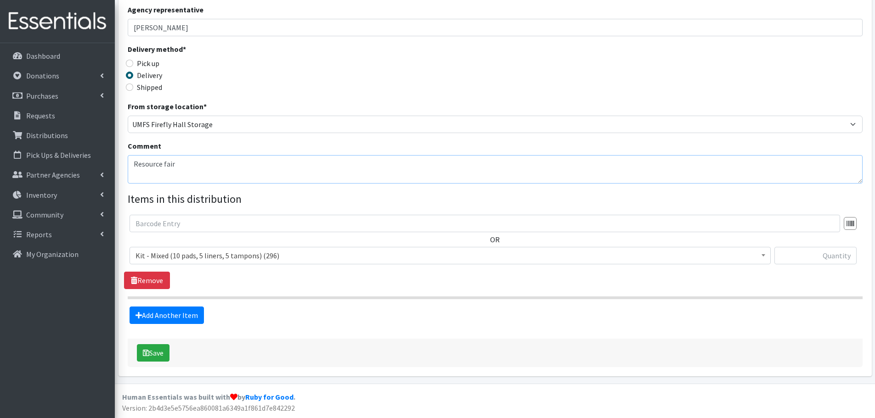
type textarea "Resource fair"
click at [324, 251] on span "Kit - Mixed (10 pads, 5 liners, 5 tampons) (296)" at bounding box center [449, 255] width 629 height 13
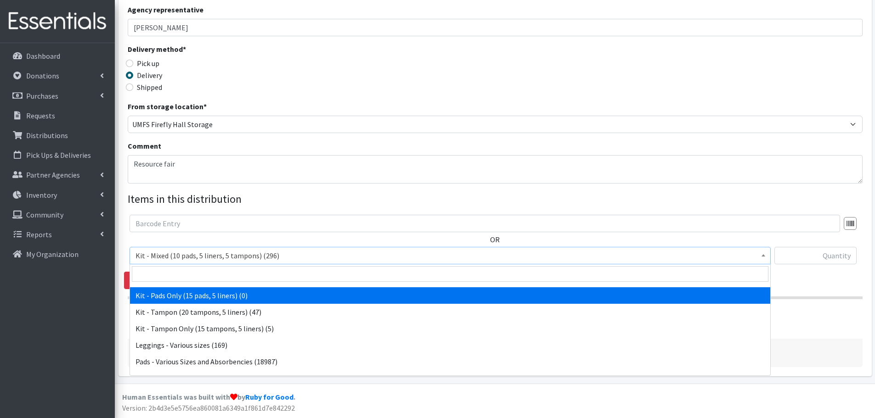
scroll to position [92, 0]
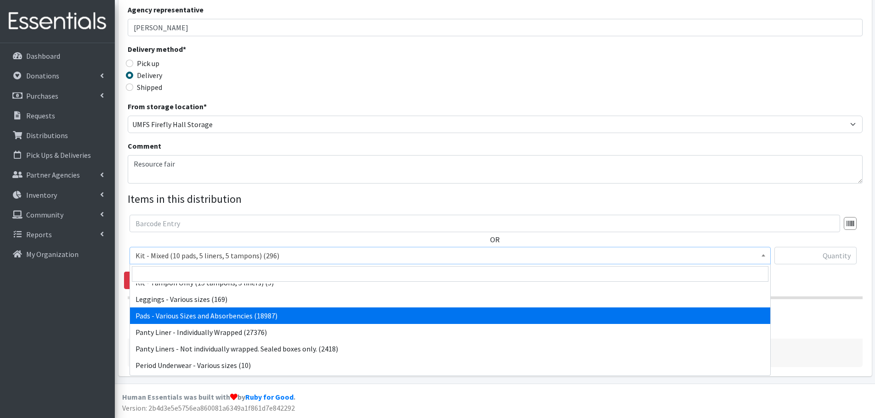
select select "10467"
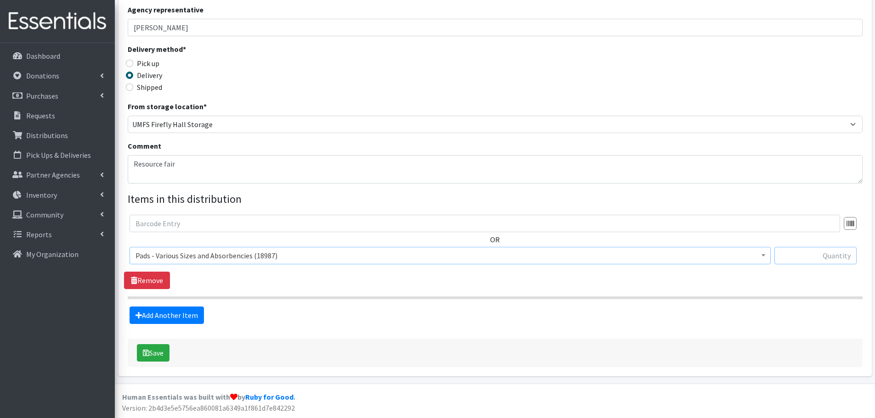
click at [784, 262] on input "text" at bounding box center [815, 255] width 82 height 17
paste input "1,886"
click at [842, 256] on input "1,886" at bounding box center [815, 255] width 82 height 17
type input "1886"
click at [147, 358] on button "Save" at bounding box center [153, 352] width 33 height 17
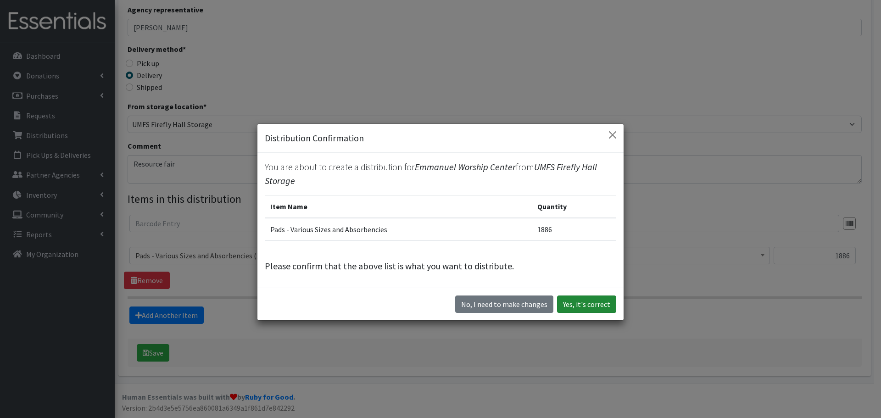
click at [601, 306] on button "Yes, it's correct" at bounding box center [586, 304] width 59 height 17
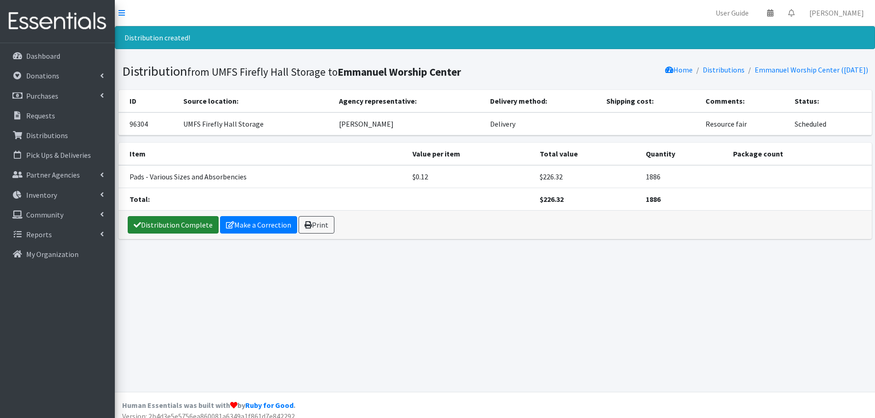
click at [165, 229] on link "Distribution Complete" at bounding box center [173, 224] width 91 height 17
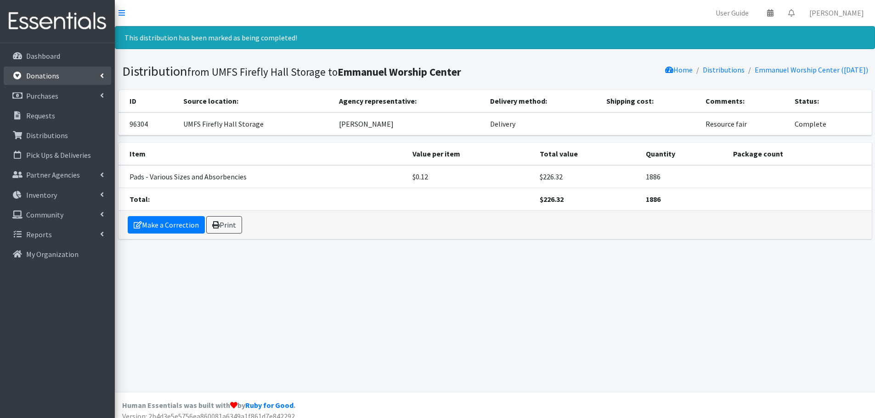
click at [103, 79] on icon at bounding box center [102, 75] width 4 height 7
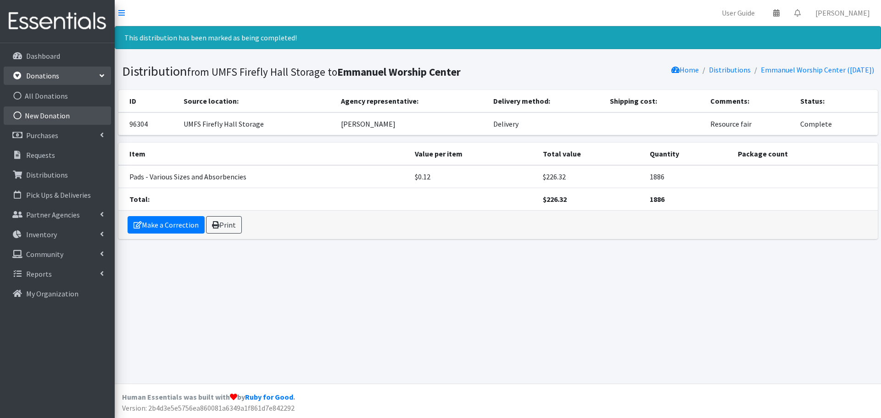
click at [64, 121] on link "New Donation" at bounding box center [57, 116] width 107 height 18
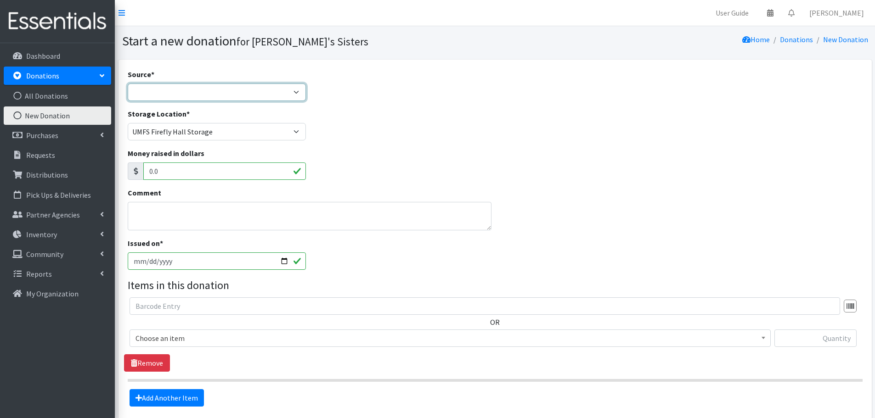
click at [145, 89] on select "Product Drive Manufacturer Donation Site Misc. Donation" at bounding box center [217, 92] width 179 height 17
select select "Misc. Donation"
click at [128, 84] on select "Product Drive Manufacturer Donation Site Misc. Donation" at bounding box center [217, 92] width 179 height 17
click at [168, 217] on textarea "Comment" at bounding box center [310, 216] width 364 height 28
type textarea "Pulled from the UMFS bin"
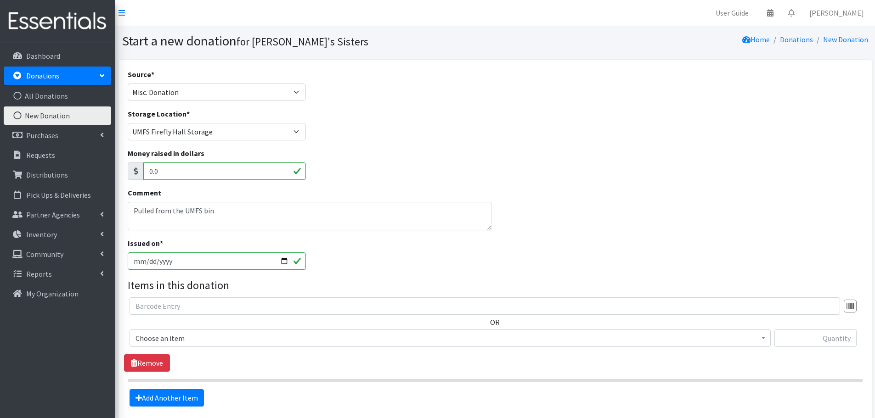
click at [147, 262] on input "2025-09-09" at bounding box center [217, 261] width 179 height 17
type input "[DATE]"
click at [243, 342] on span "Choose an item" at bounding box center [449, 338] width 629 height 13
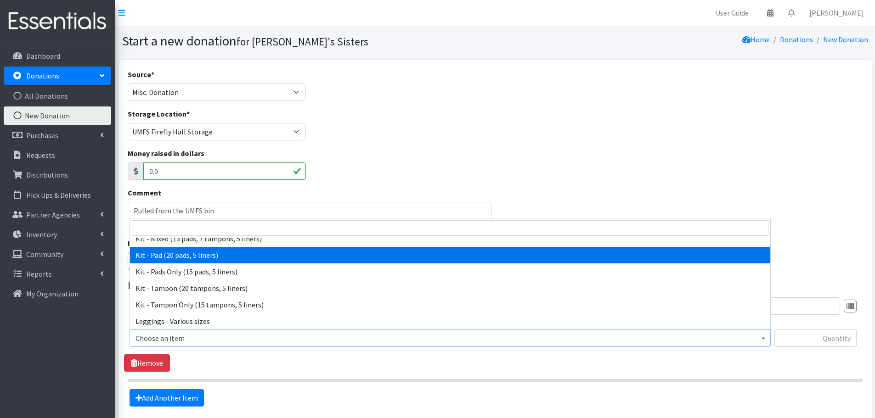
scroll to position [92, 0]
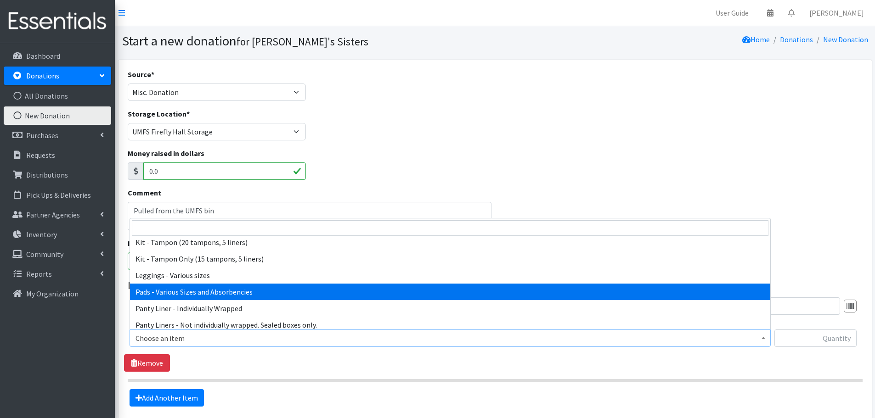
select select "10467"
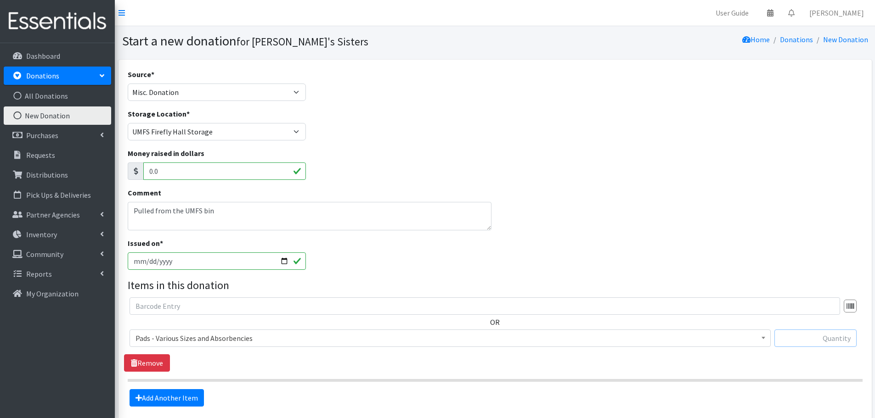
click at [787, 341] on input "text" at bounding box center [815, 338] width 82 height 17
paste input "26"
type input "26"
click at [185, 399] on link "Add Another Item" at bounding box center [166, 397] width 74 height 17
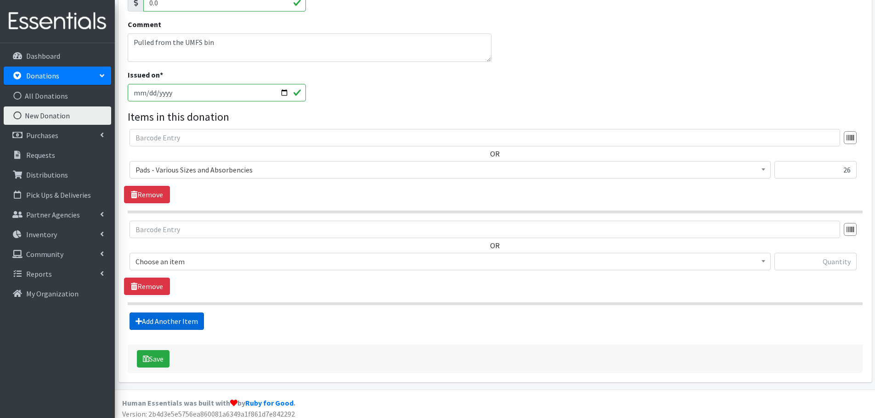
scroll to position [174, 0]
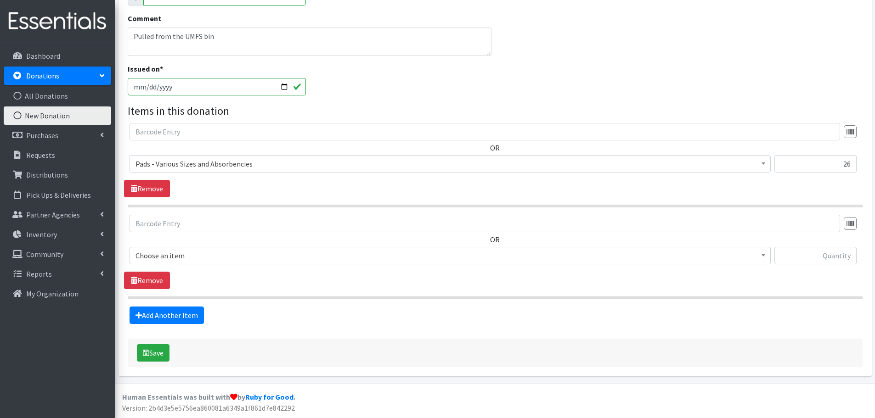
click at [195, 268] on span "Choose an item Kit - Mixed (10 pads, 5 liners, 5 tampons) Kit - Mixed (13 pads,…" at bounding box center [449, 259] width 641 height 25
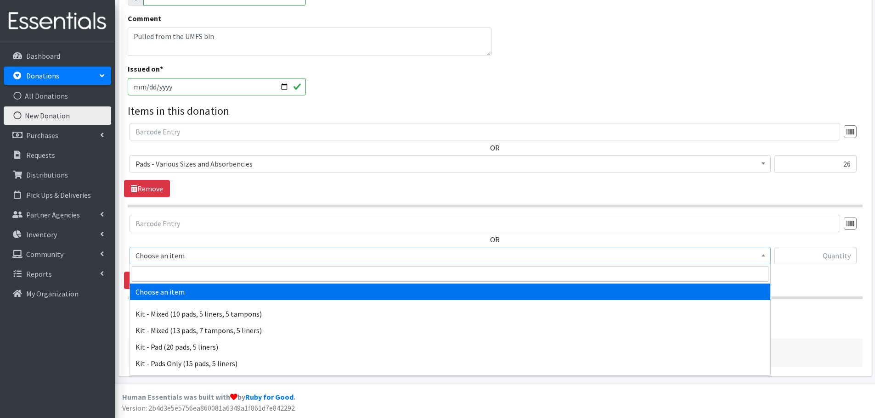
click at [193, 257] on span "Choose an item" at bounding box center [449, 255] width 629 height 13
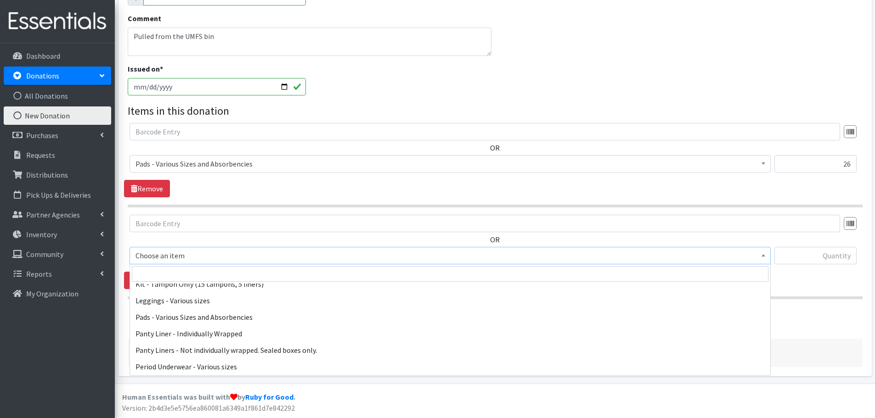
scroll to position [138, 0]
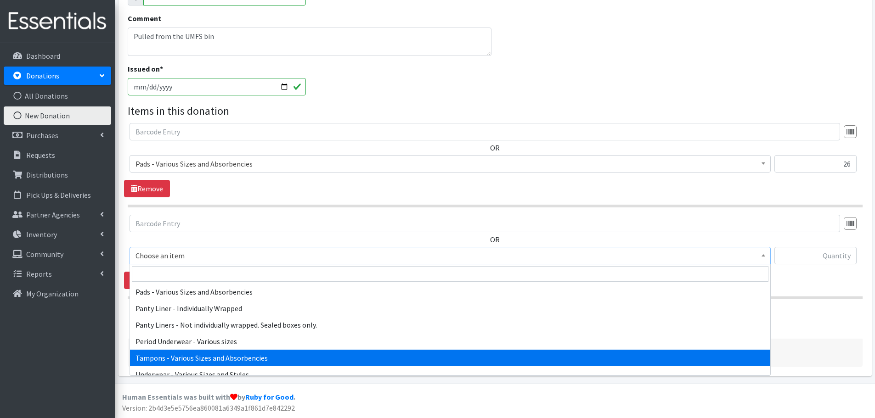
select select "10562"
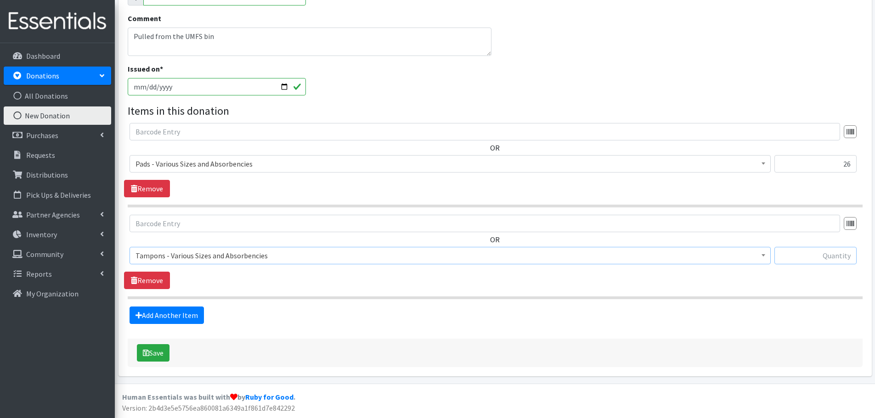
click at [820, 259] on input "text" at bounding box center [815, 255] width 82 height 17
paste input "41"
type input "41"
click at [158, 357] on button "Save" at bounding box center [153, 352] width 33 height 17
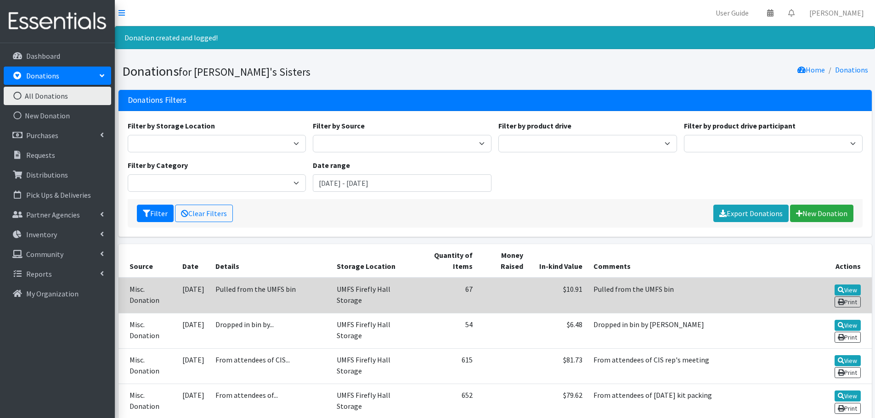
click at [286, 299] on td "Pulled from the UMFS bin" at bounding box center [270, 296] width 121 height 36
click at [386, 308] on td "UMFS Firefly Hall Storage" at bounding box center [373, 296] width 84 height 36
click at [850, 287] on link "View" at bounding box center [847, 290] width 26 height 11
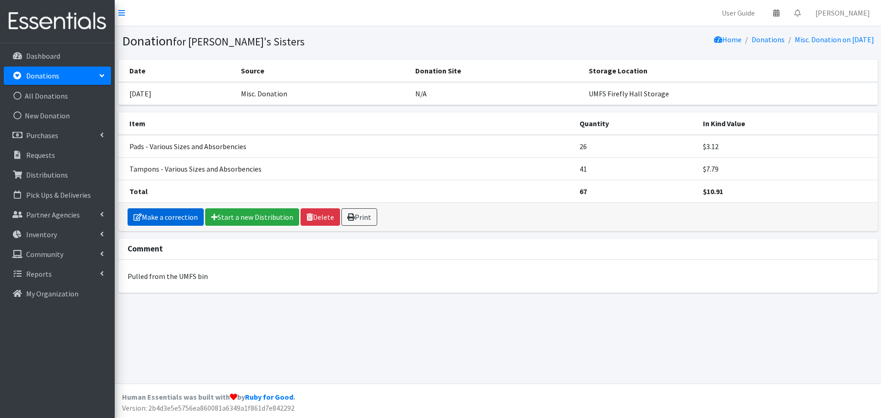
click at [176, 213] on link "Make a correction" at bounding box center [166, 216] width 76 height 17
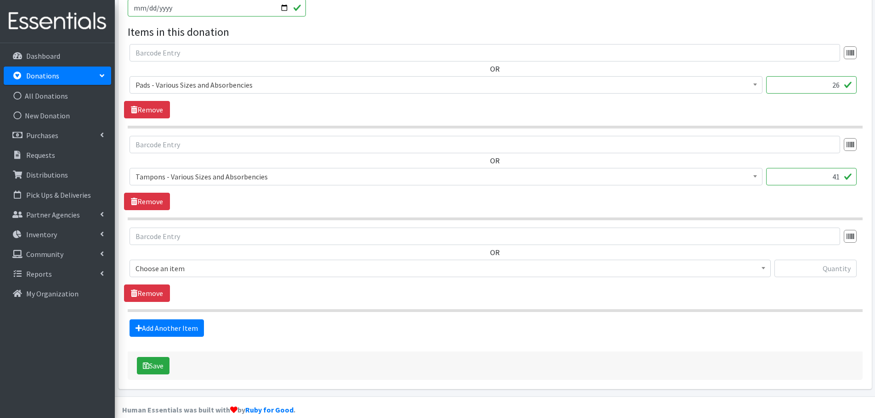
scroll to position [266, 0]
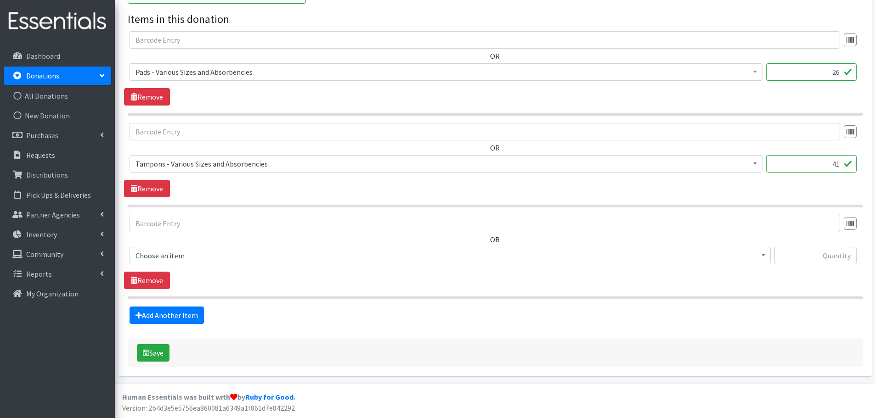
click at [185, 254] on span "Choose an item" at bounding box center [449, 255] width 629 height 13
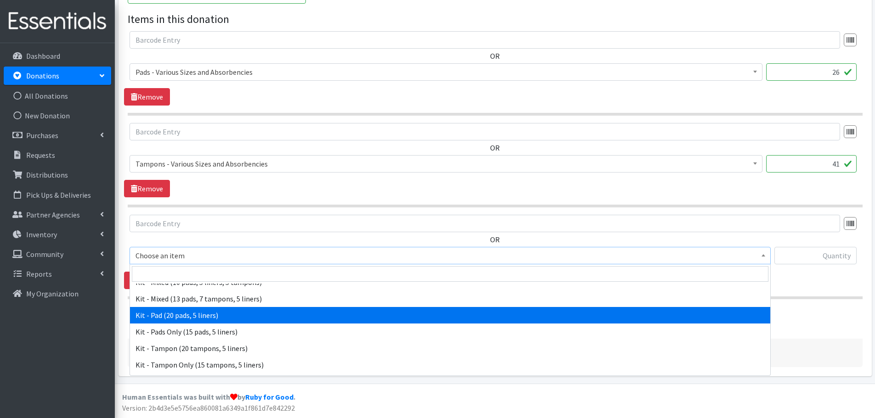
scroll to position [92, 0]
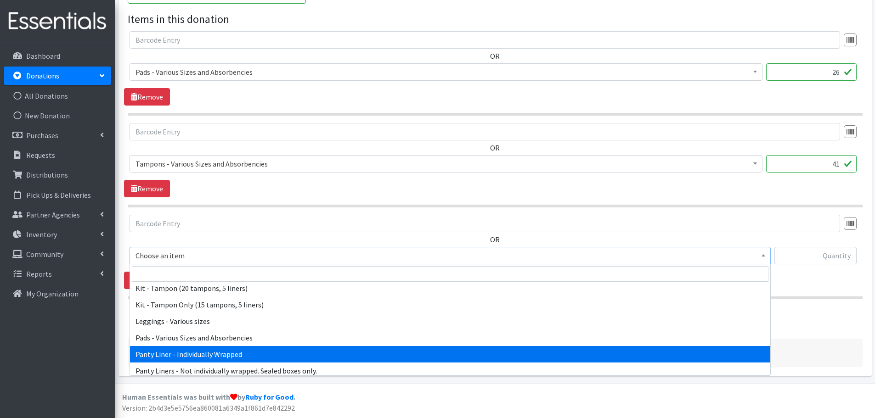
select select "10466"
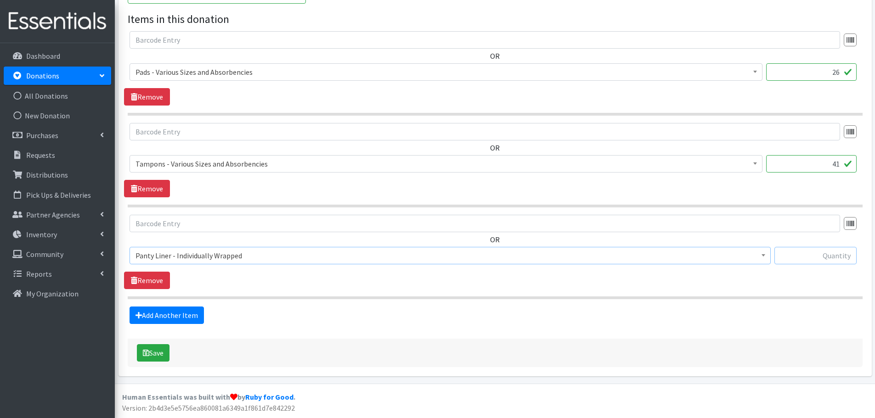
click at [795, 252] on input "text" at bounding box center [815, 255] width 82 height 17
paste input "13"
type input "13"
click at [155, 351] on button "Save" at bounding box center [153, 352] width 33 height 17
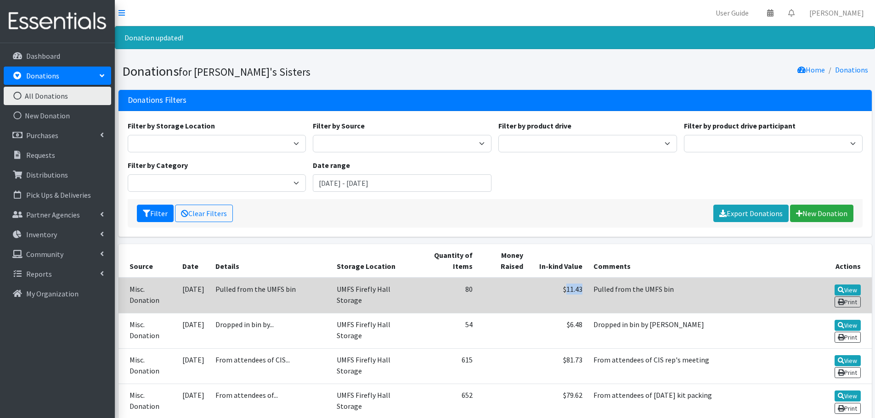
drag, startPoint x: 572, startPoint y: 288, endPoint x: 554, endPoint y: 289, distance: 17.5
click at [554, 289] on td "$11.43" at bounding box center [557, 296] width 59 height 36
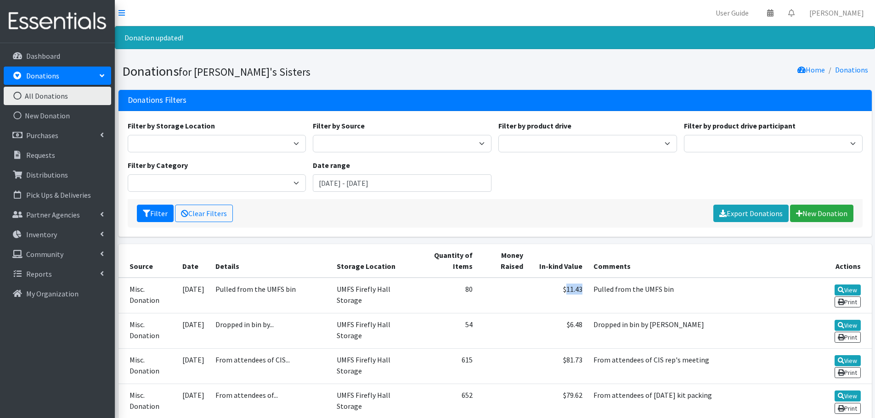
copy td "11.43"
click at [810, 208] on link "New Donation" at bounding box center [821, 213] width 63 height 17
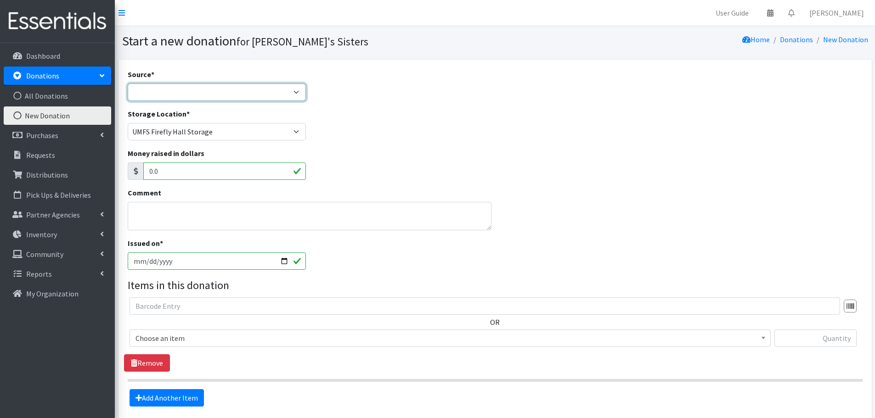
click at [159, 95] on select "Product Drive Manufacturer Donation Site Misc. Donation" at bounding box center [217, 92] width 179 height 17
select select "Misc. Donation"
click at [128, 84] on select "Product Drive Manufacturer Donation Site Misc. Donation" at bounding box center [217, 92] width 179 height 17
click at [141, 215] on textarea "Comment" at bounding box center [310, 216] width 364 height 28
type textarea "Believed to be from [PERSON_NAME]"
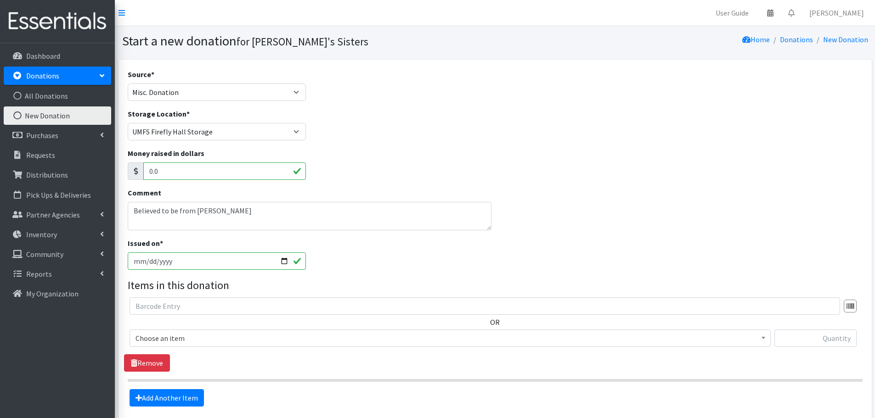
click at [283, 261] on input "[DATE]" at bounding box center [217, 261] width 179 height 17
type input "[DATE]"
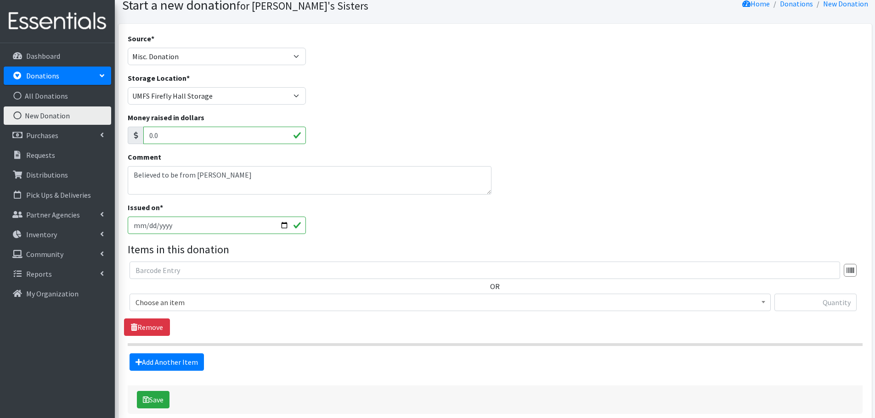
scroll to position [83, 0]
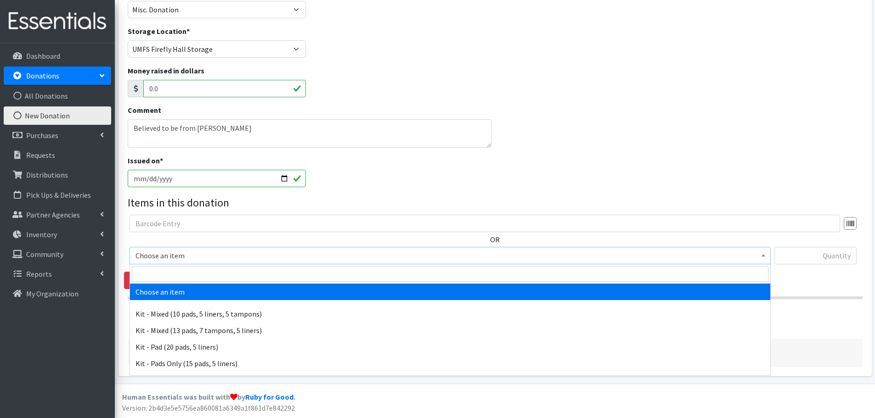
click at [180, 255] on span "Choose an item" at bounding box center [449, 255] width 629 height 13
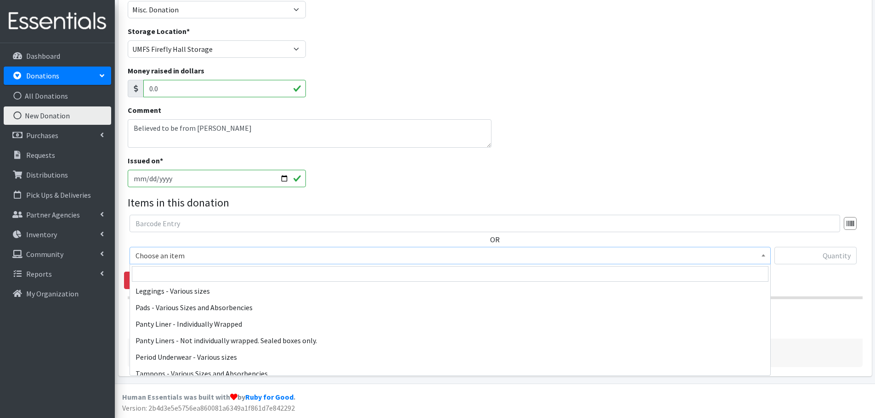
scroll to position [138, 0]
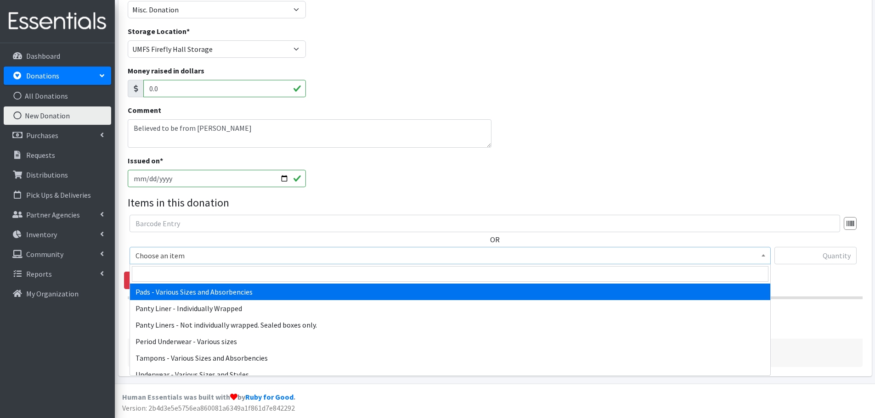
select select "10467"
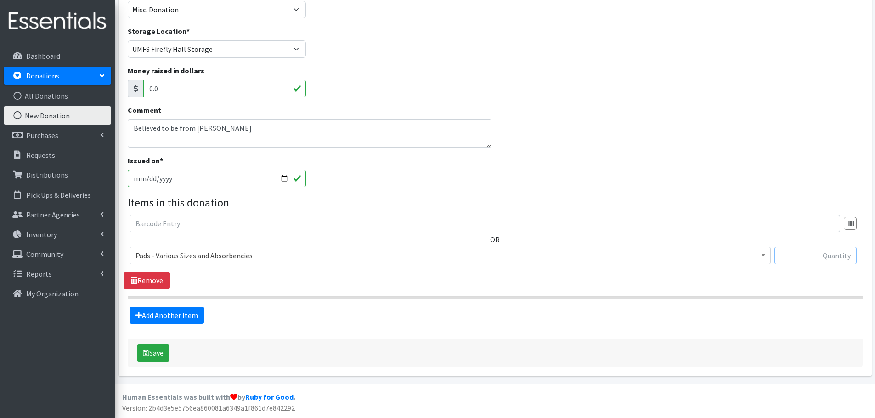
click at [811, 252] on input "text" at bounding box center [815, 255] width 82 height 17
paste input "50"
type input "50"
drag, startPoint x: 196, startPoint y: 315, endPoint x: 354, endPoint y: 195, distance: 198.4
click at [197, 315] on link "Add Another Item" at bounding box center [166, 315] width 74 height 17
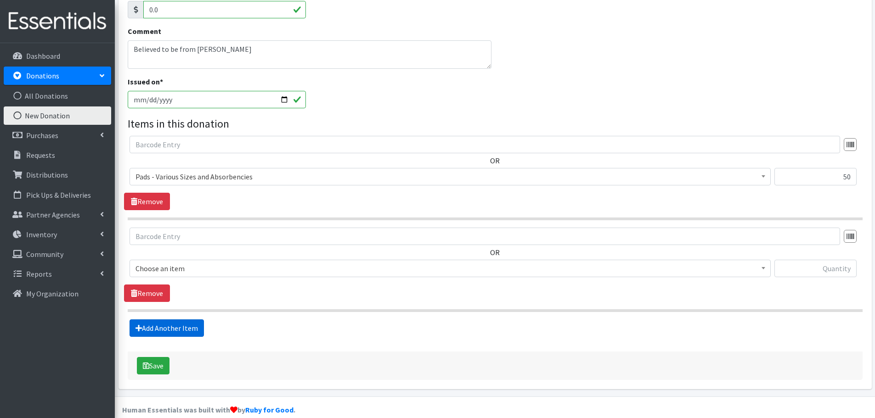
scroll to position [174, 0]
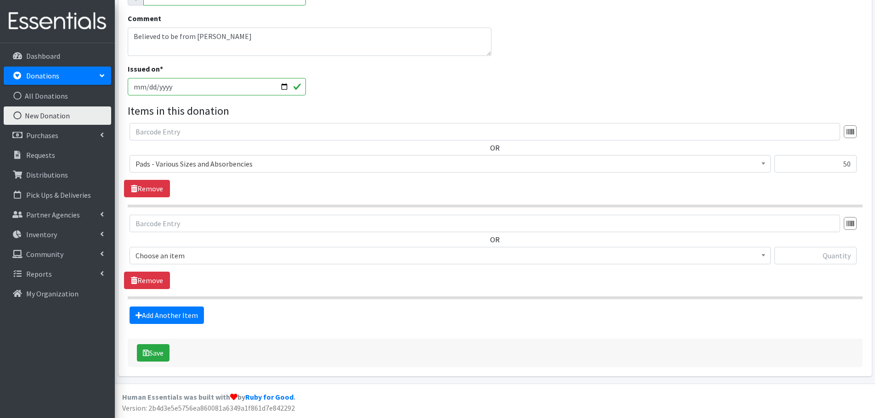
click at [190, 258] on span "Choose an item" at bounding box center [449, 255] width 629 height 13
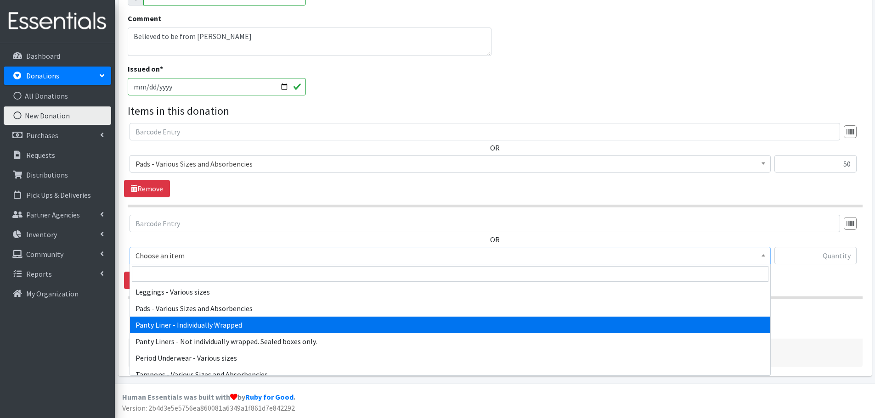
scroll to position [138, 0]
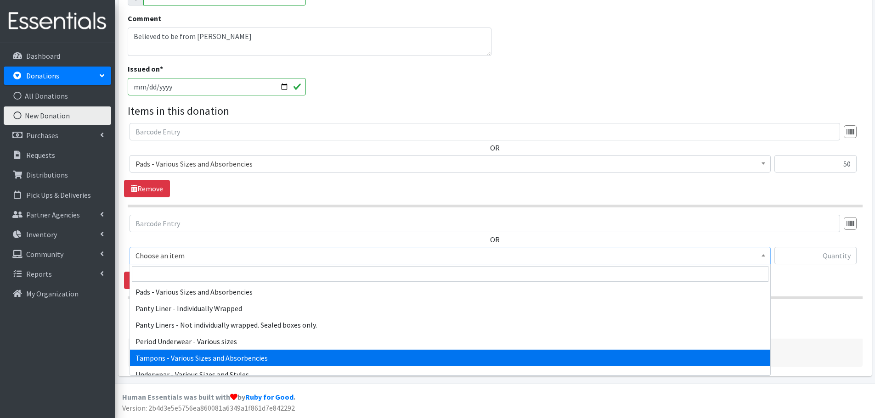
select select "10562"
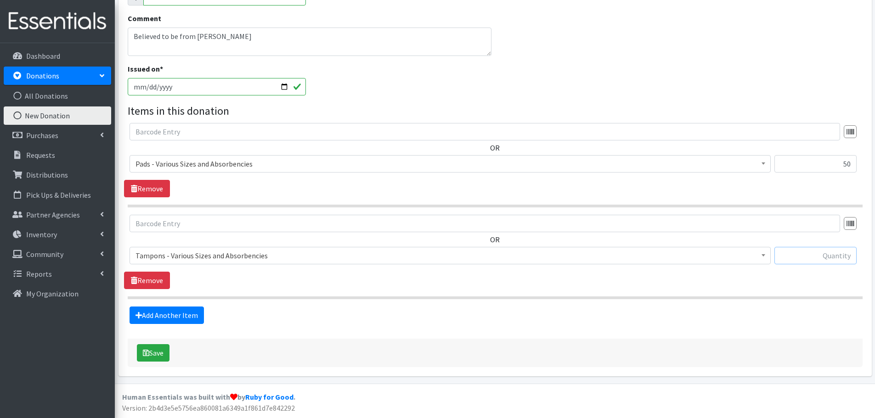
click at [825, 257] on input "text" at bounding box center [815, 255] width 82 height 17
paste input "154"
type input "154"
click at [178, 309] on link "Add Another Item" at bounding box center [166, 315] width 74 height 17
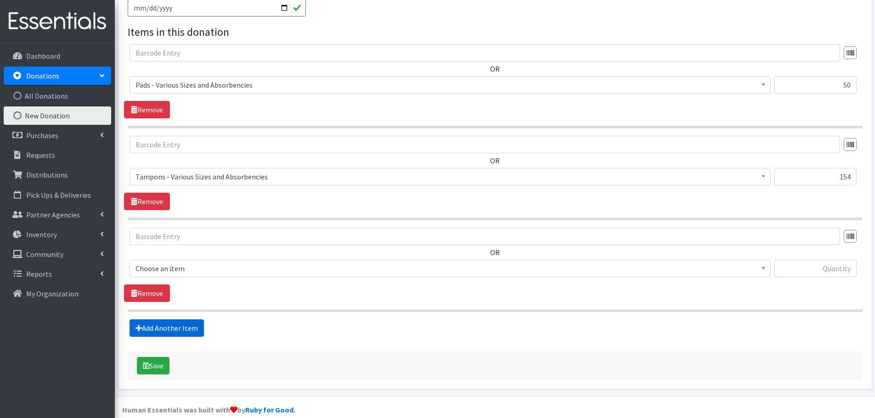
scroll to position [266, 0]
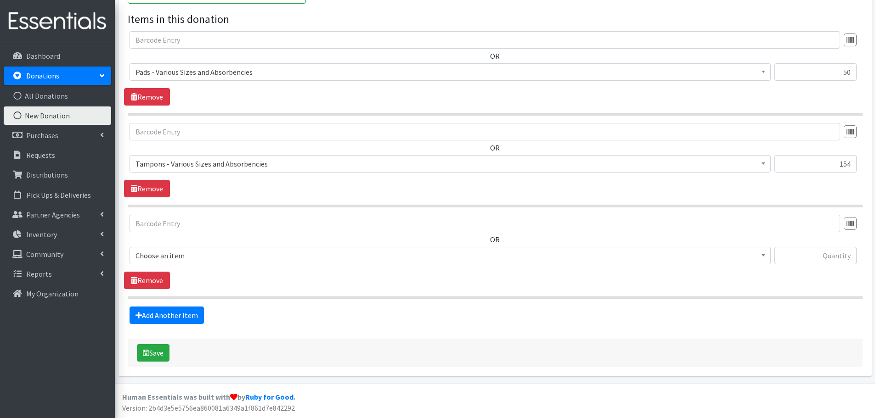
click at [190, 253] on span "Choose an item" at bounding box center [449, 255] width 629 height 13
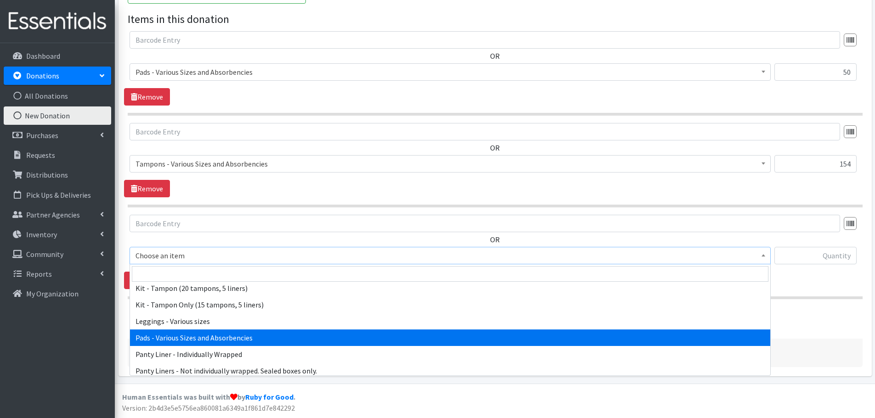
scroll to position [145, 0]
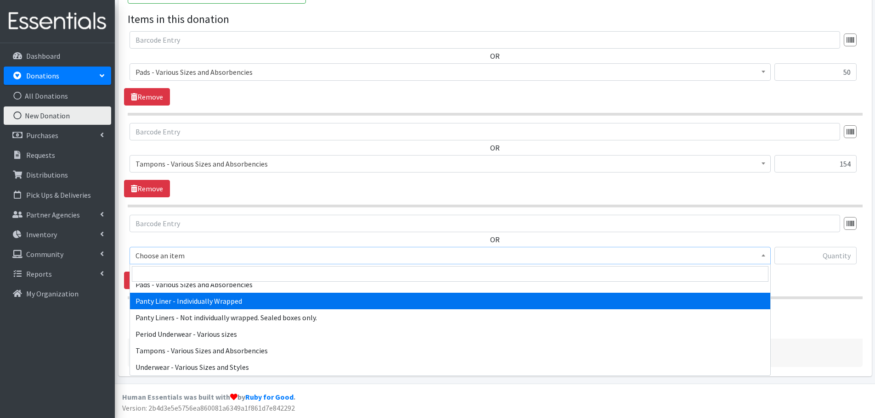
drag, startPoint x: 192, startPoint y: 297, endPoint x: 218, endPoint y: 297, distance: 25.3
select select "10466"
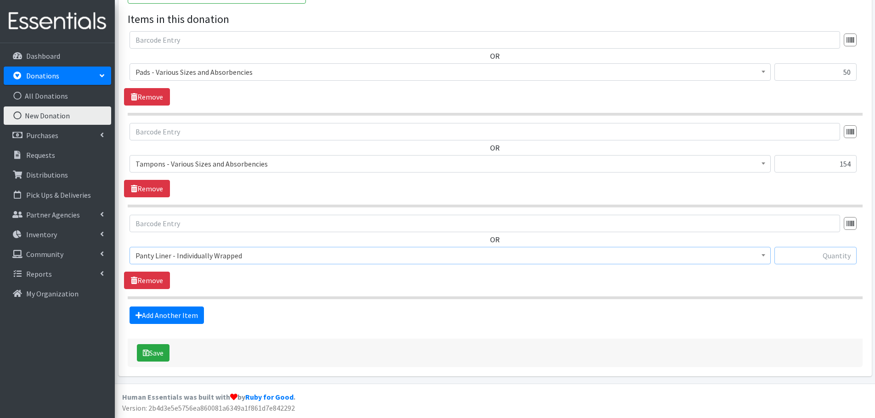
click at [807, 259] on input "text" at bounding box center [815, 255] width 82 height 17
paste input "88"
type input "88"
click at [163, 351] on button "Save" at bounding box center [153, 352] width 33 height 17
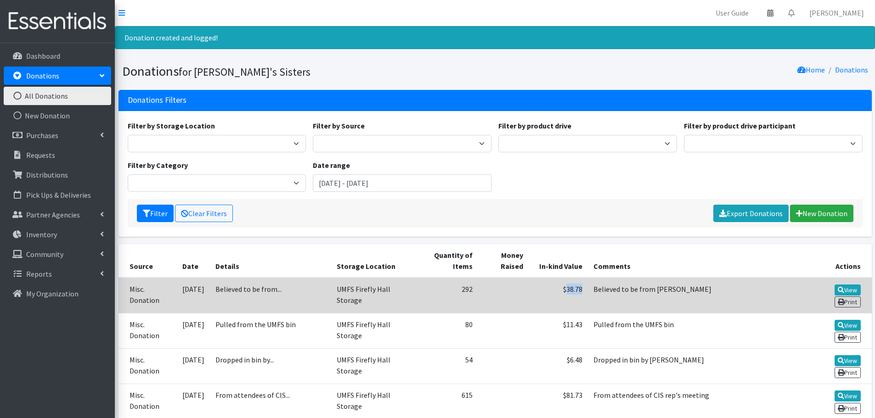
drag, startPoint x: 571, startPoint y: 294, endPoint x: 555, endPoint y: 292, distance: 16.8
click at [555, 292] on td "$38.78" at bounding box center [557, 296] width 59 height 36
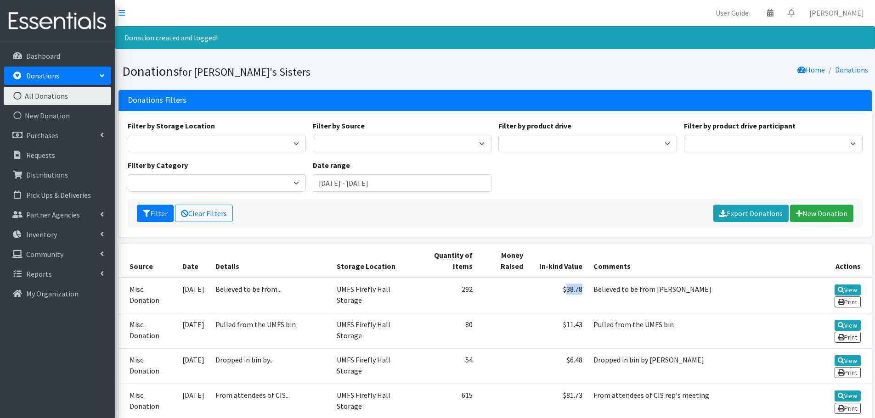
copy td "38.78"
click at [804, 211] on link "New Donation" at bounding box center [821, 213] width 63 height 17
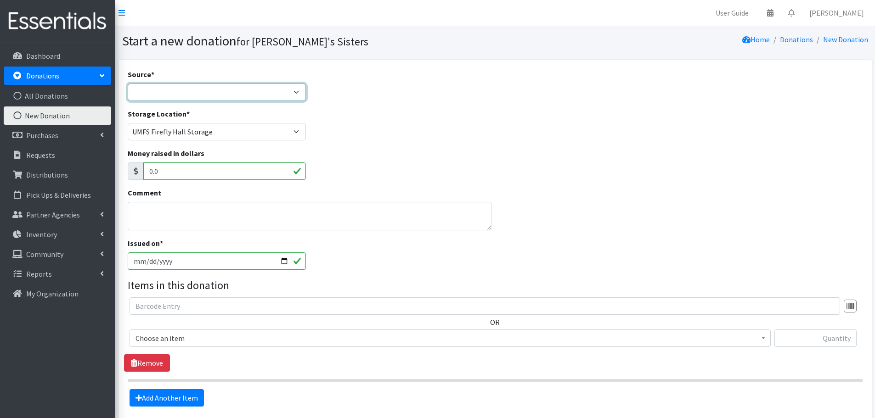
click at [170, 95] on select "Product Drive Manufacturer Donation Site Misc. Donation" at bounding box center [217, 92] width 179 height 17
click at [128, 84] on select "Product Drive Manufacturer Donation Site Misc. Donation" at bounding box center [217, 92] width 179 height 17
click at [163, 98] on select "Product Drive Manufacturer Donation Site Misc. Donation" at bounding box center [217, 92] width 179 height 17
select select "Product Drive"
click at [128, 84] on select "Product Drive Manufacturer Donation Site Misc. Donation" at bounding box center [217, 92] width 179 height 17
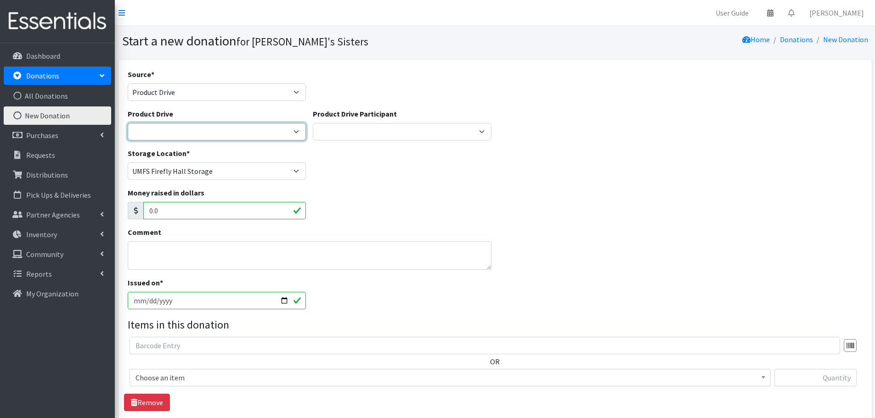
click at [169, 136] on select "2023 Church of Jesus Christ of Latter Day Saints 2024 Church of Jesus Christ of…" at bounding box center [217, 131] width 179 height 17
select select "1420"
click at [128, 123] on select "2023 Church of Jesus Christ of Latter Day Saints 2024 Church of Jesus Christ of…" at bounding box center [217, 131] width 179 height 17
click at [174, 255] on textarea "Comment" at bounding box center [310, 255] width 364 height 28
click at [283, 298] on input "2025-09-09" at bounding box center [217, 300] width 179 height 17
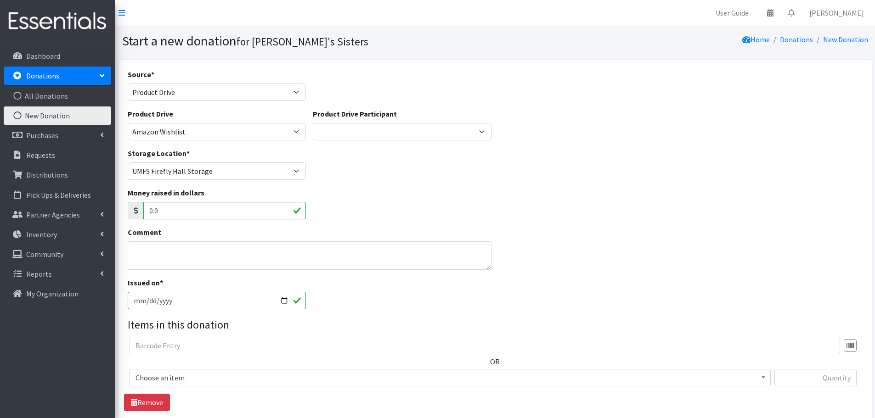
type input "2025-08-28"
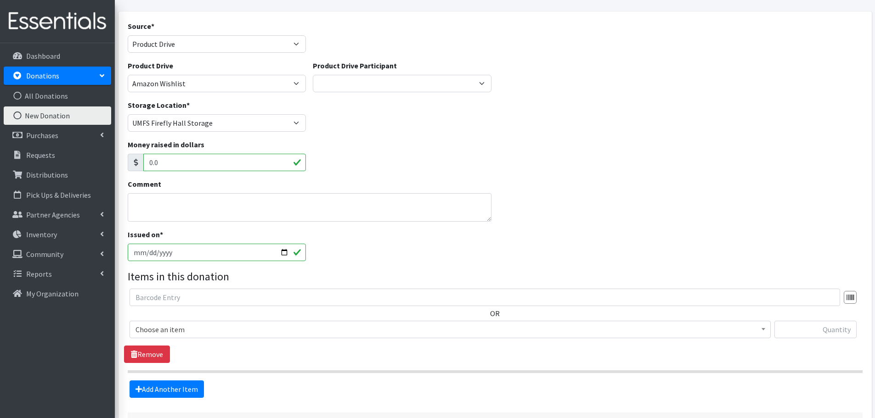
scroll to position [122, 0]
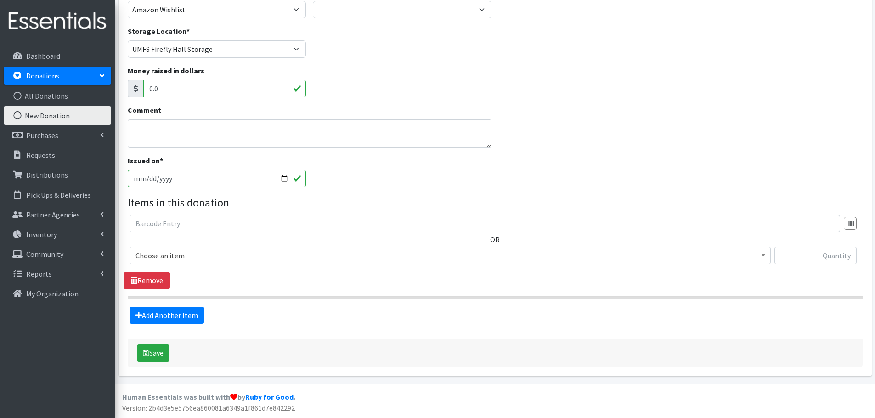
click at [159, 255] on span "Choose an item" at bounding box center [449, 255] width 629 height 13
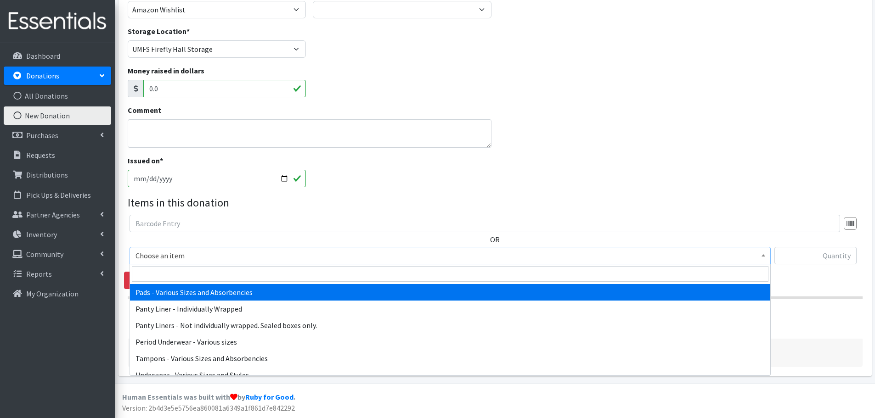
scroll to position [138, 0]
select select "10467"
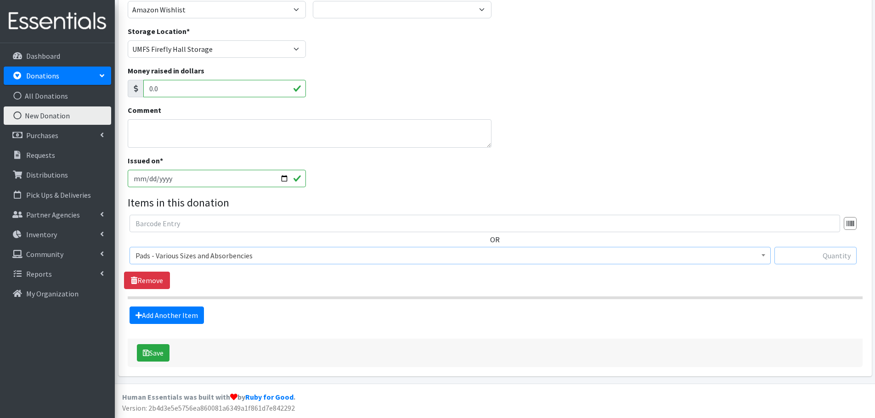
click at [835, 251] on input "text" at bounding box center [815, 255] width 82 height 17
paste input "96"
type input "96"
click at [161, 348] on button "Save" at bounding box center [153, 352] width 33 height 17
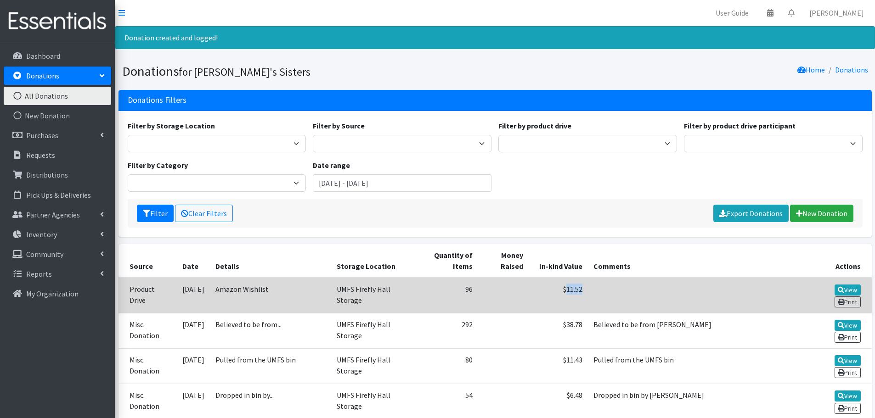
drag, startPoint x: 574, startPoint y: 293, endPoint x: 555, endPoint y: 293, distance: 18.8
click at [555, 293] on td "$11.52" at bounding box center [557, 296] width 59 height 36
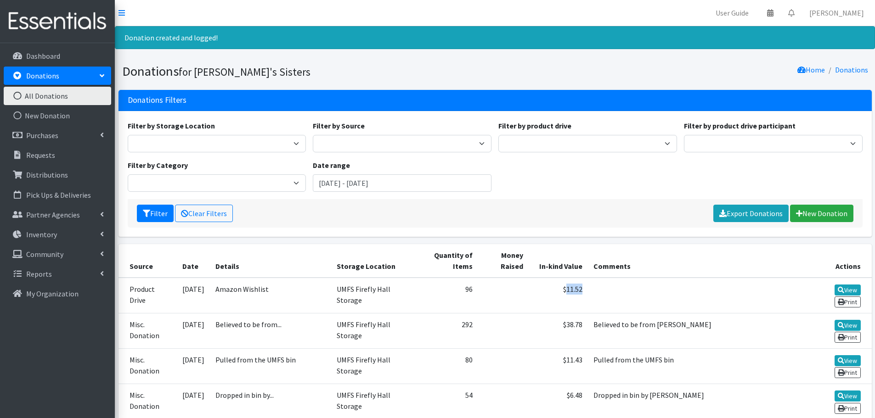
copy td "11.52"
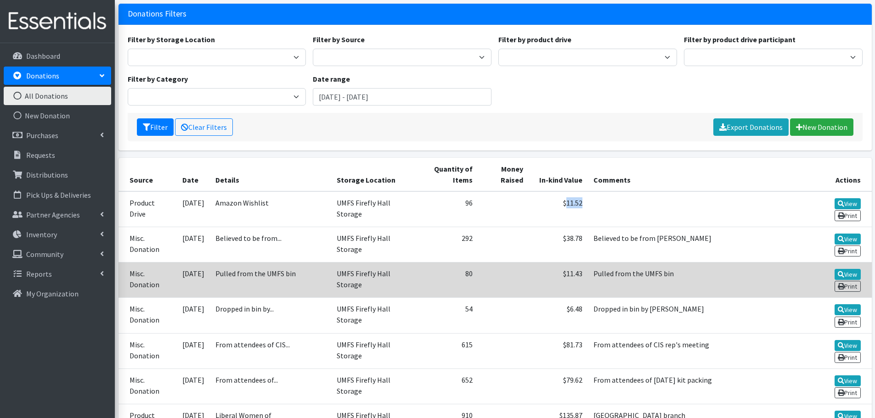
scroll to position [92, 0]
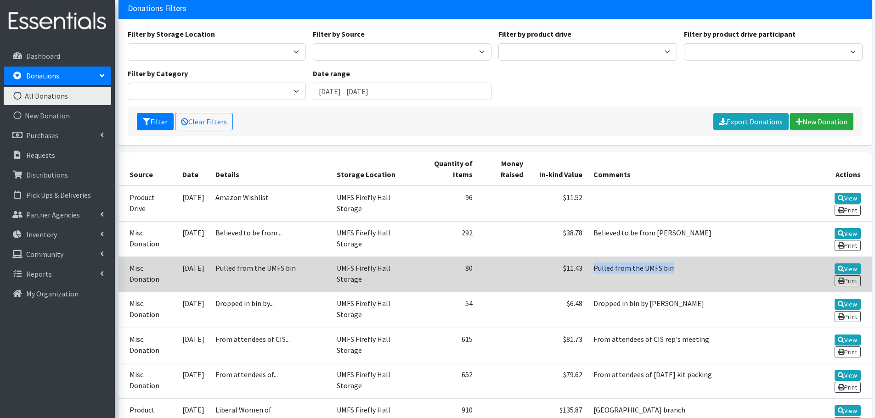
drag, startPoint x: 663, startPoint y: 268, endPoint x: 581, endPoint y: 272, distance: 82.7
click at [588, 272] on td "Pulled from the UMFS bin" at bounding box center [698, 274] width 221 height 35
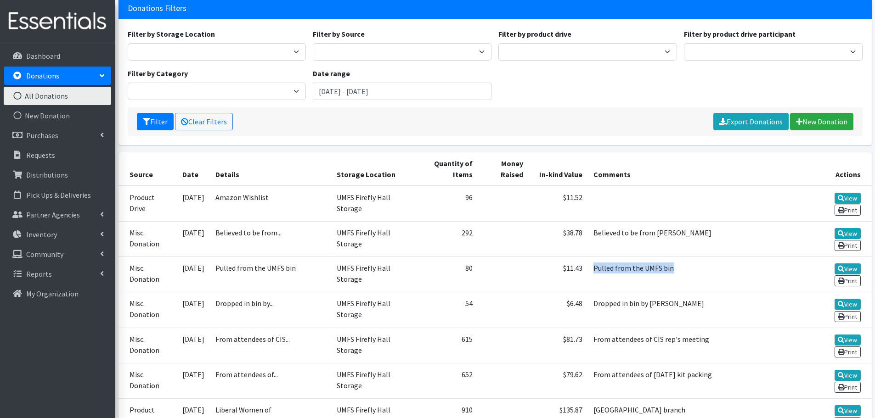
copy td "Pulled from the UMFS bin"
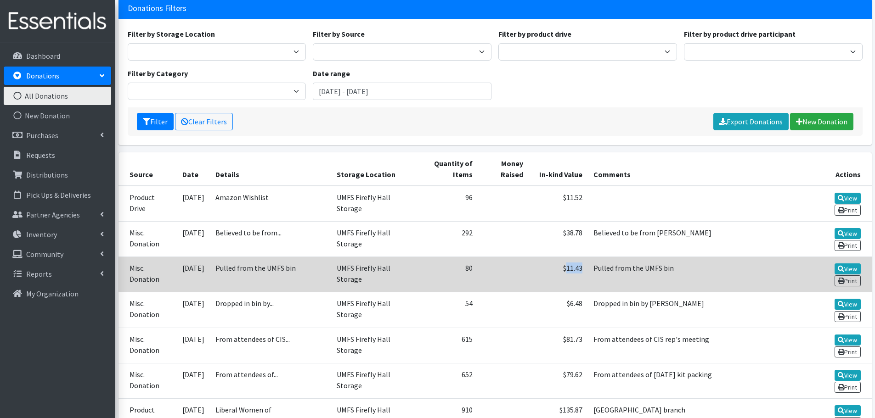
drag, startPoint x: 573, startPoint y: 268, endPoint x: 555, endPoint y: 270, distance: 18.5
click at [555, 270] on td "$11.43" at bounding box center [557, 274] width 59 height 35
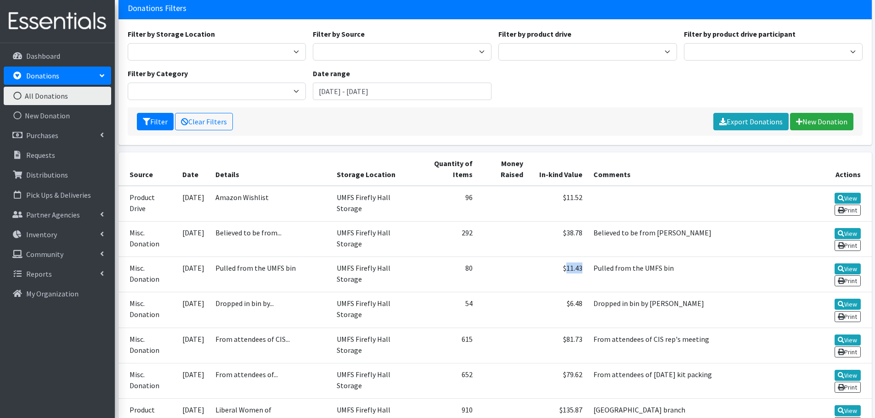
copy td "11.43"
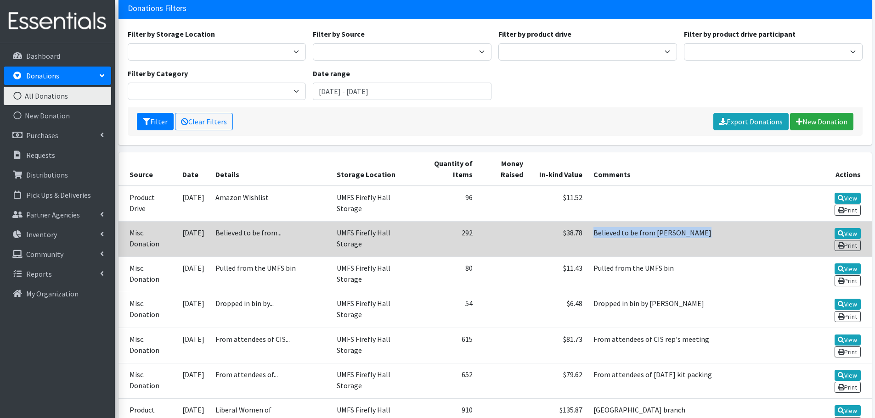
drag, startPoint x: 691, startPoint y: 236, endPoint x: 584, endPoint y: 236, distance: 107.9
click at [588, 236] on td "Believed to be from Diane Ralston" at bounding box center [698, 238] width 221 height 35
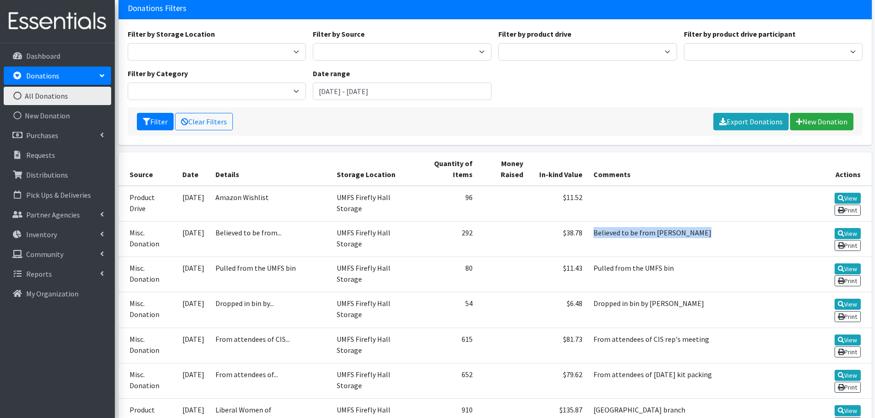
copy td "Believed to be from Diane Ralston"
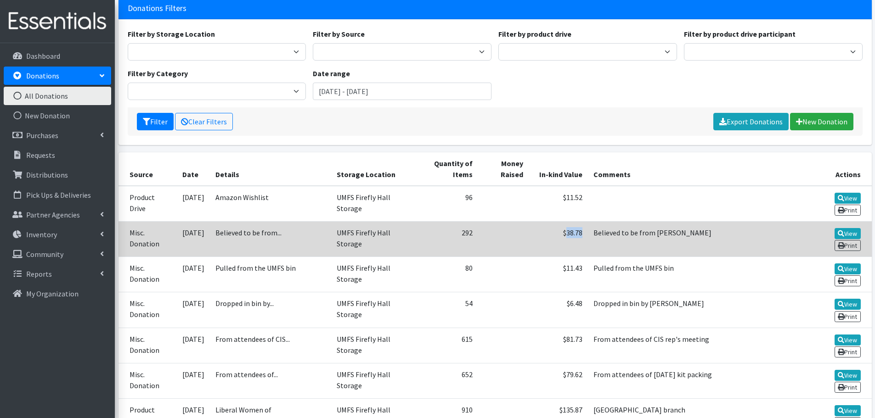
drag, startPoint x: 572, startPoint y: 237, endPoint x: 555, endPoint y: 235, distance: 17.5
click at [555, 235] on td "$38.78" at bounding box center [557, 238] width 59 height 35
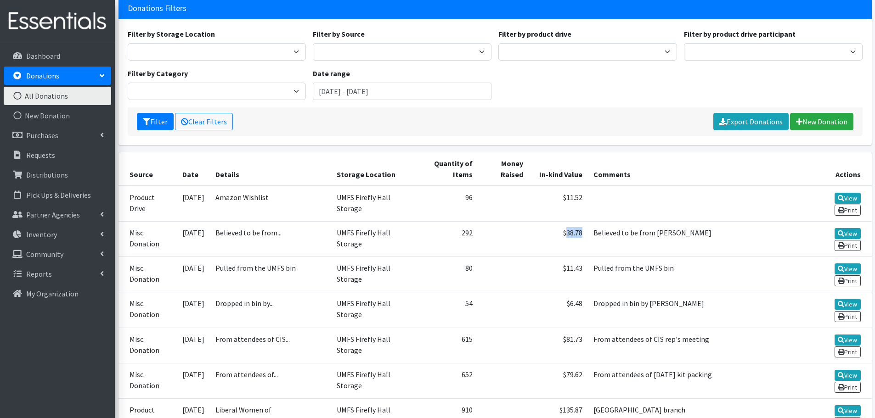
copy td "38.78"
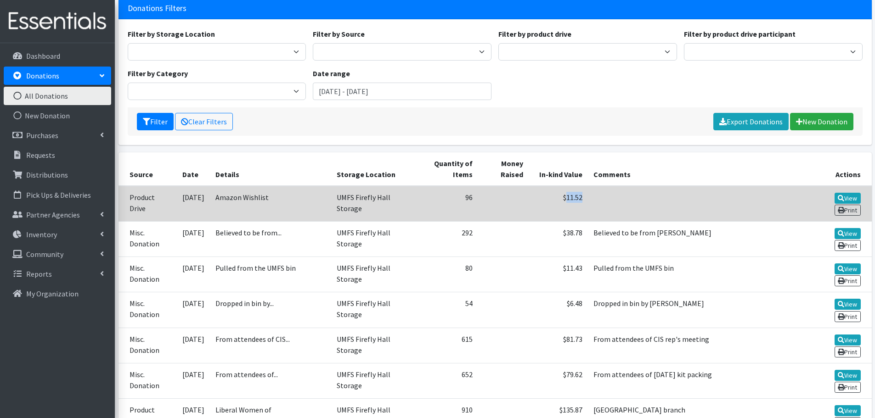
drag, startPoint x: 573, startPoint y: 202, endPoint x: 552, endPoint y: 200, distance: 21.2
click at [552, 200] on td "$11.52" at bounding box center [557, 204] width 59 height 36
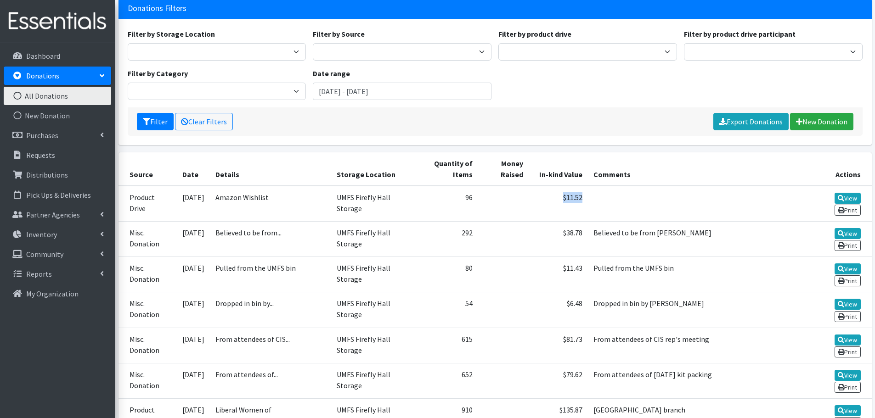
copy td "$11.52"
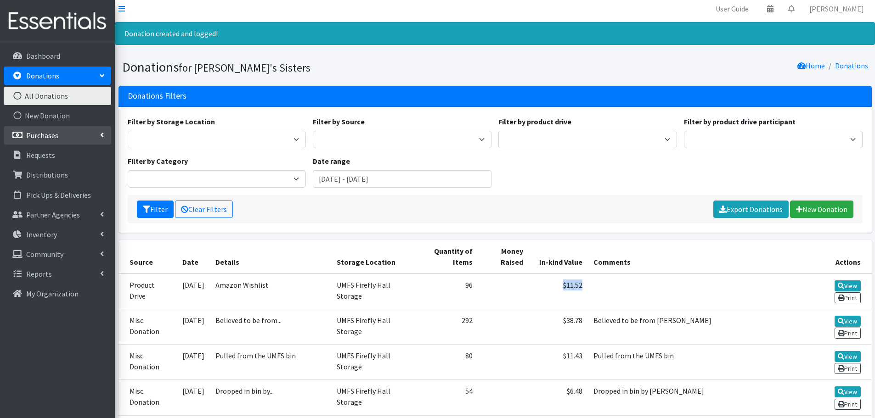
scroll to position [0, 0]
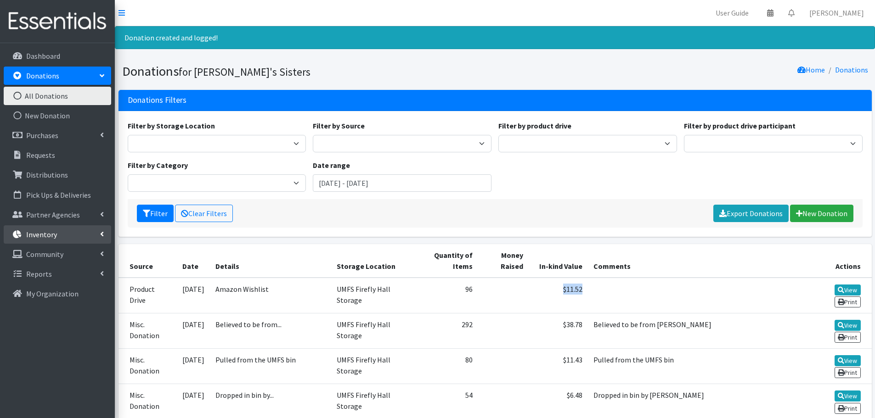
click at [83, 232] on link "Inventory" at bounding box center [57, 234] width 107 height 18
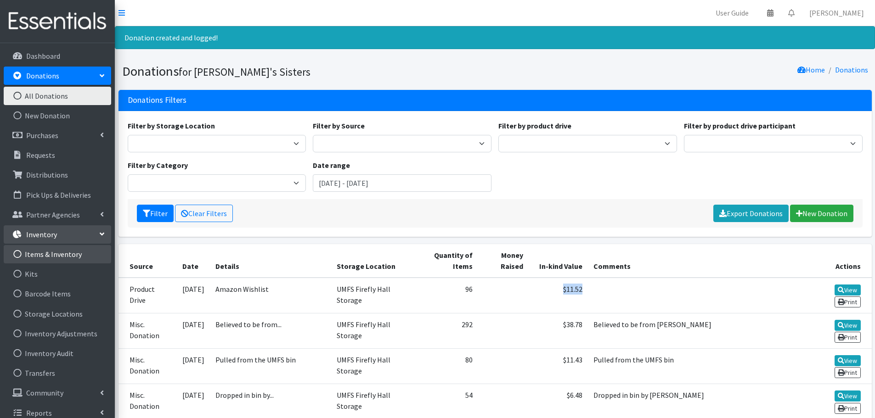
click at [85, 253] on link "Items & Inventory" at bounding box center [57, 254] width 107 height 18
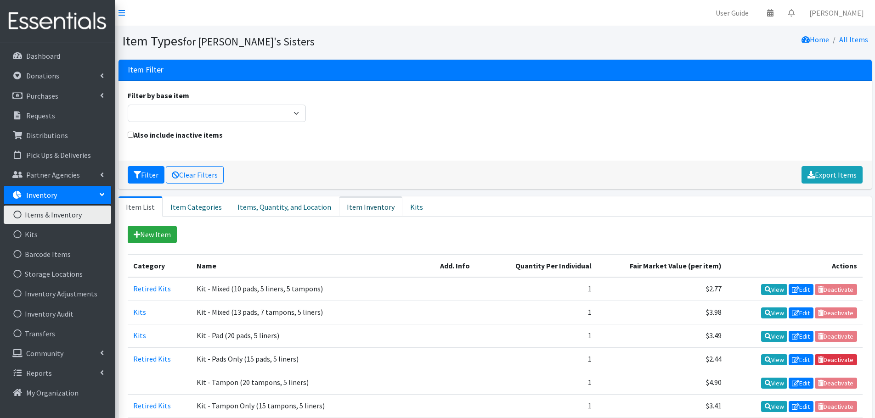
click at [377, 209] on link "Item Inventory" at bounding box center [370, 206] width 63 height 20
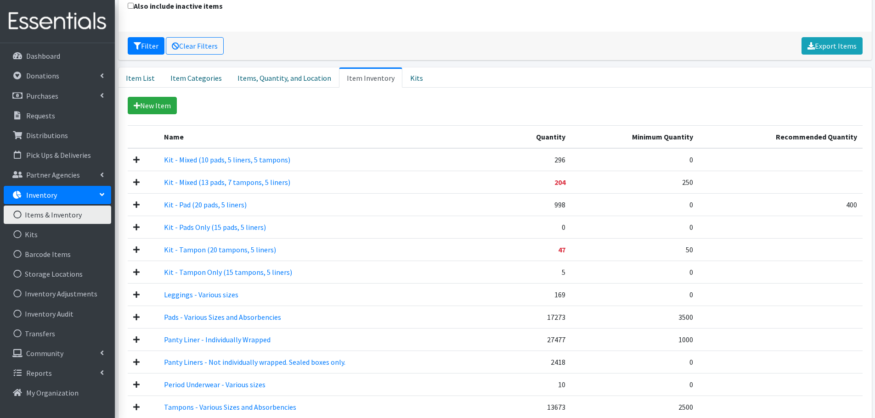
scroll to position [138, 0]
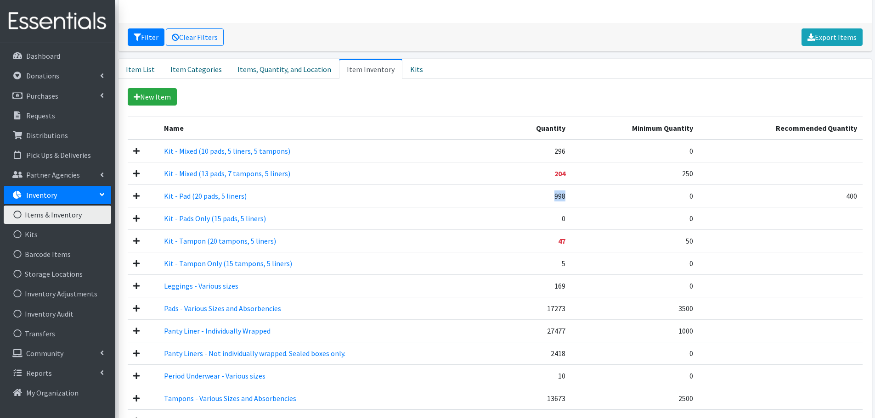
drag, startPoint x: 571, startPoint y: 195, endPoint x: 556, endPoint y: 195, distance: 15.2
click at [556, 195] on td "998" at bounding box center [535, 196] width 72 height 22
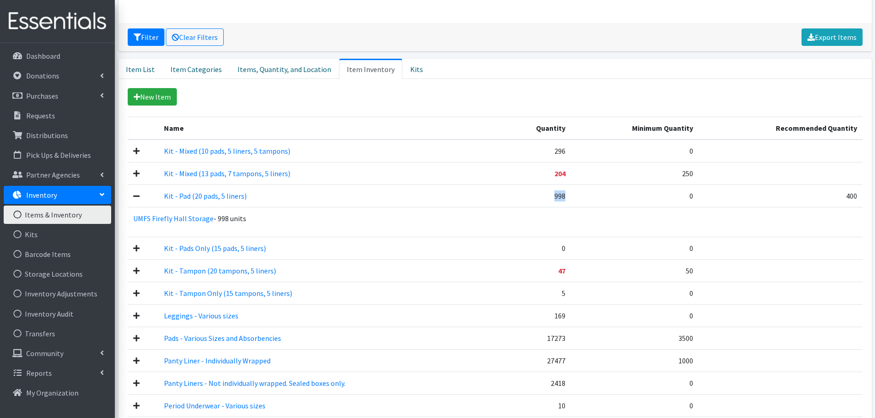
copy td "998"
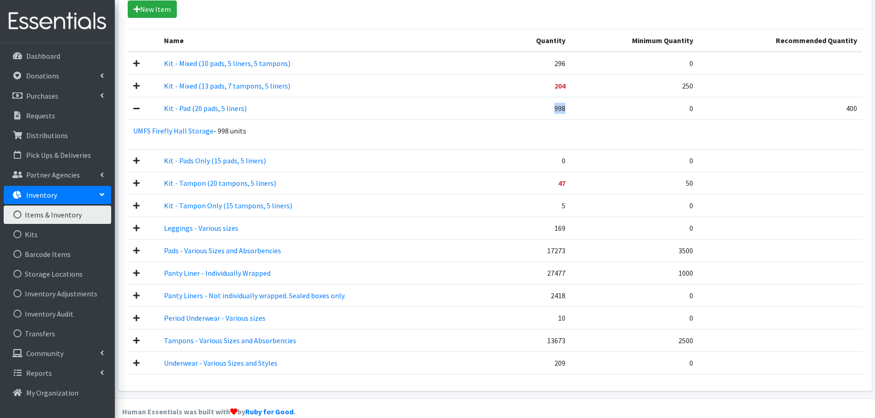
scroll to position [230, 0]
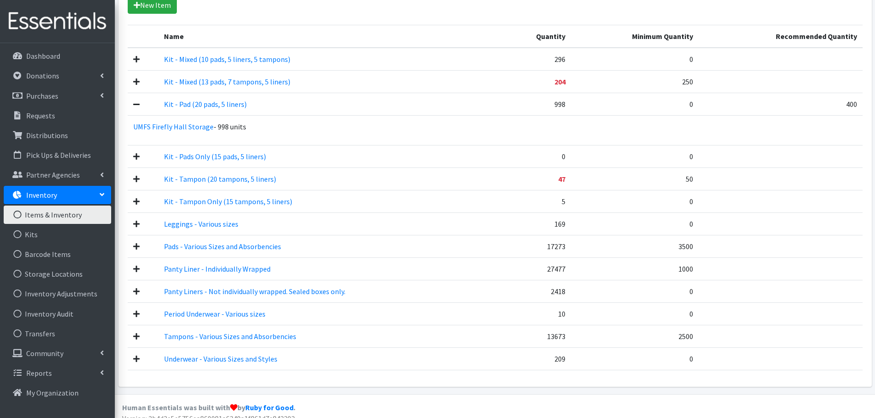
click at [568, 249] on td "17273" at bounding box center [535, 246] width 72 height 22
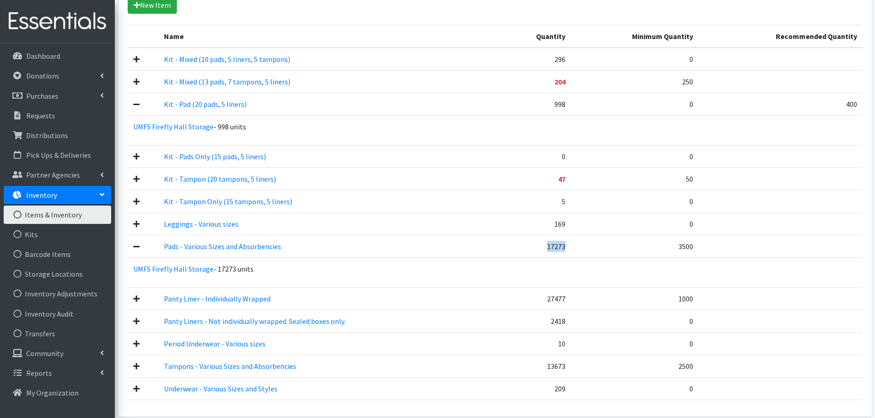
drag, startPoint x: 568, startPoint y: 250, endPoint x: 550, endPoint y: 249, distance: 18.4
click at [550, 249] on td "17273" at bounding box center [535, 246] width 72 height 22
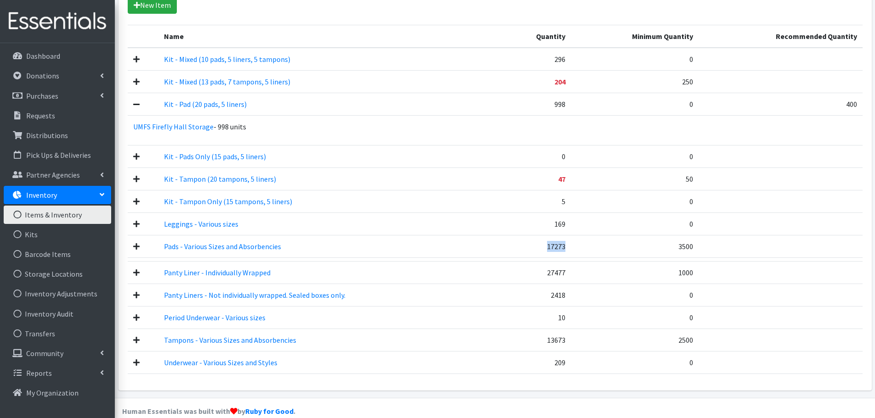
copy td "17273"
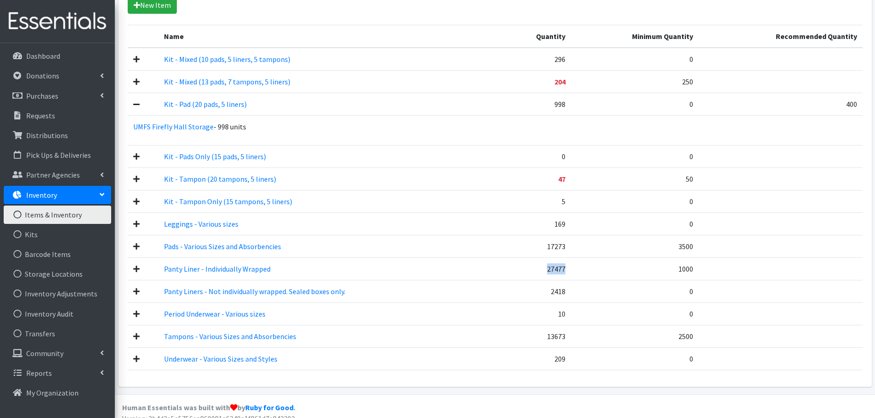
drag, startPoint x: 568, startPoint y: 270, endPoint x: 549, endPoint y: 271, distance: 19.3
click at [549, 271] on td "27477" at bounding box center [535, 269] width 72 height 22
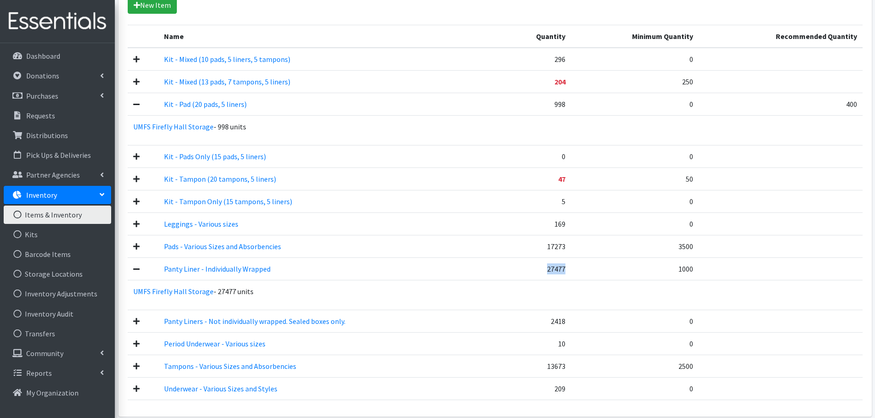
copy td "27477"
drag, startPoint x: 571, startPoint y: 324, endPoint x: 552, endPoint y: 324, distance: 18.4
click at [552, 324] on td "2418" at bounding box center [535, 321] width 72 height 22
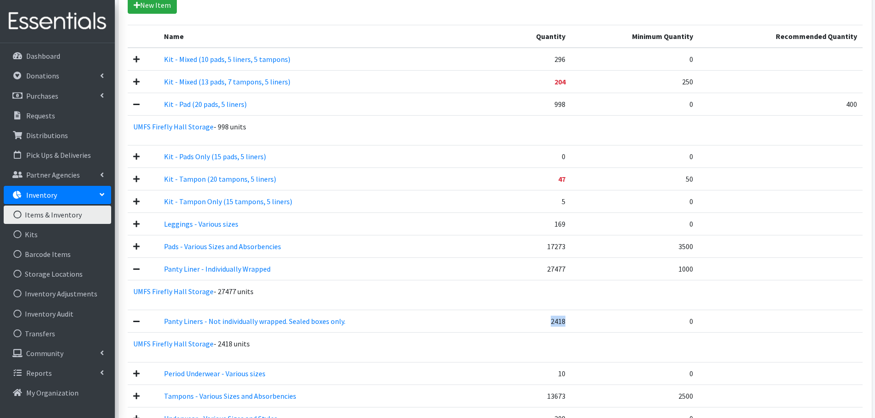
copy td "2418"
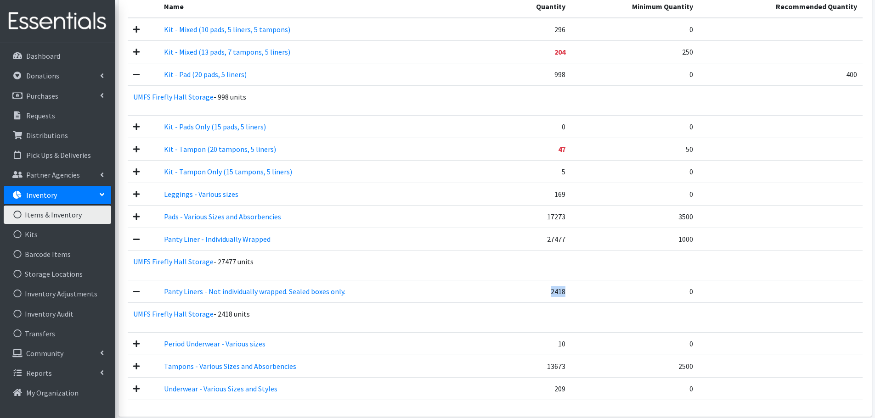
scroll to position [275, 0]
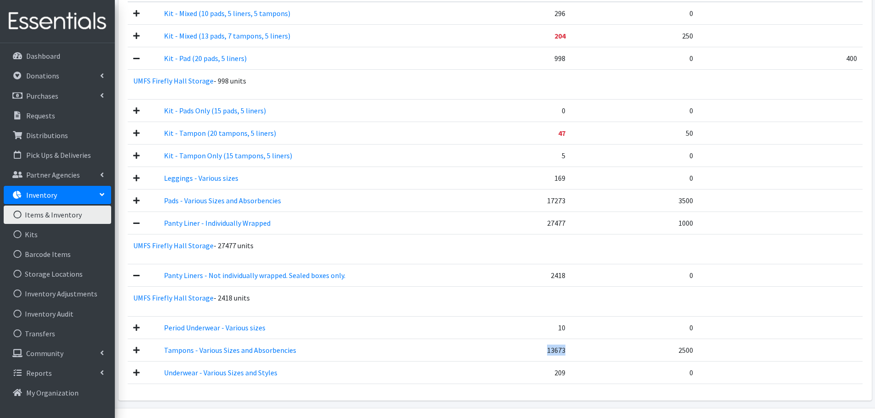
drag, startPoint x: 561, startPoint y: 354, endPoint x: 549, endPoint y: 354, distance: 11.9
click at [549, 354] on td "13673" at bounding box center [535, 350] width 72 height 22
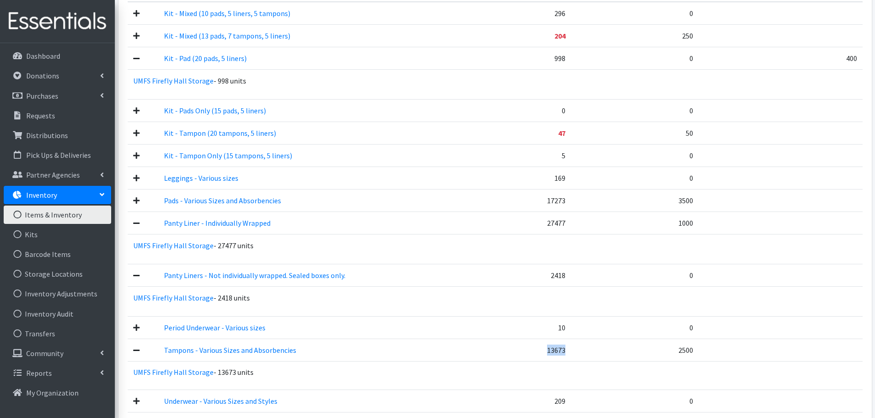
copy td "13673"
click at [96, 372] on link "Reports" at bounding box center [57, 373] width 107 height 18
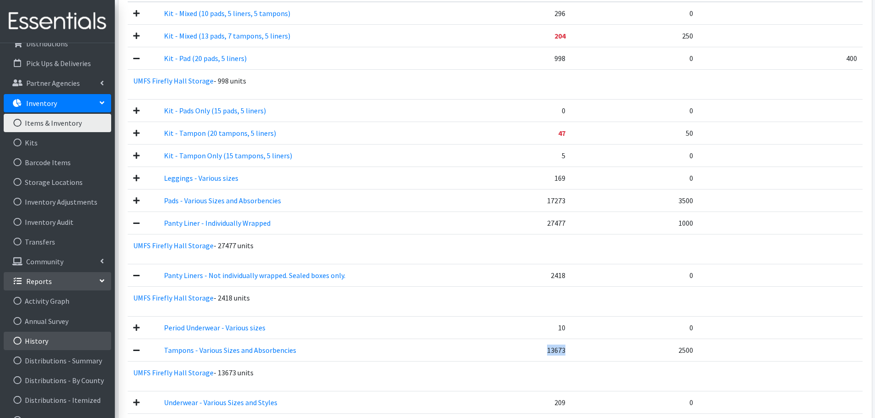
scroll to position [138, 0]
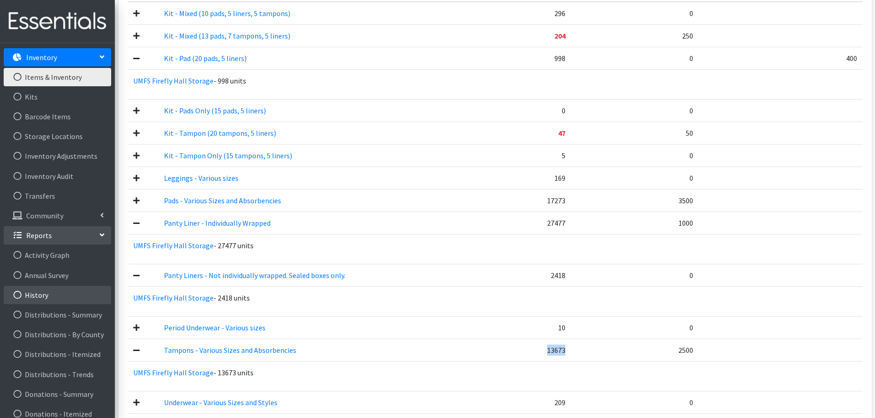
click at [32, 297] on link "History" at bounding box center [57, 295] width 107 height 18
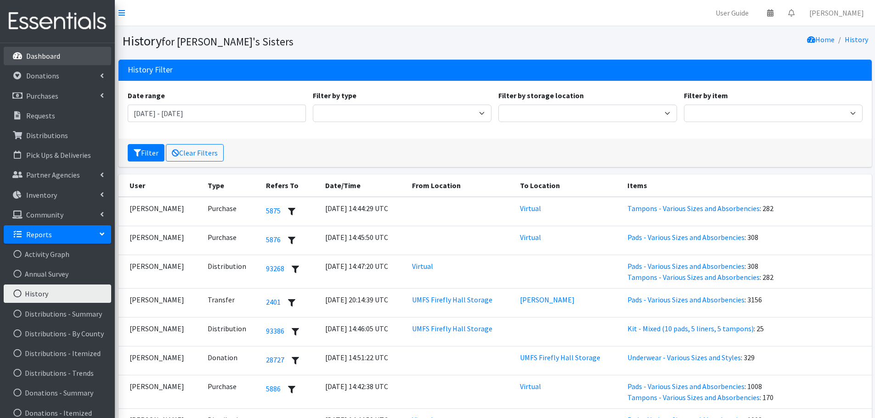
click at [54, 62] on link "Dashboard" at bounding box center [57, 56] width 107 height 18
